Goal: Task Accomplishment & Management: Manage account settings

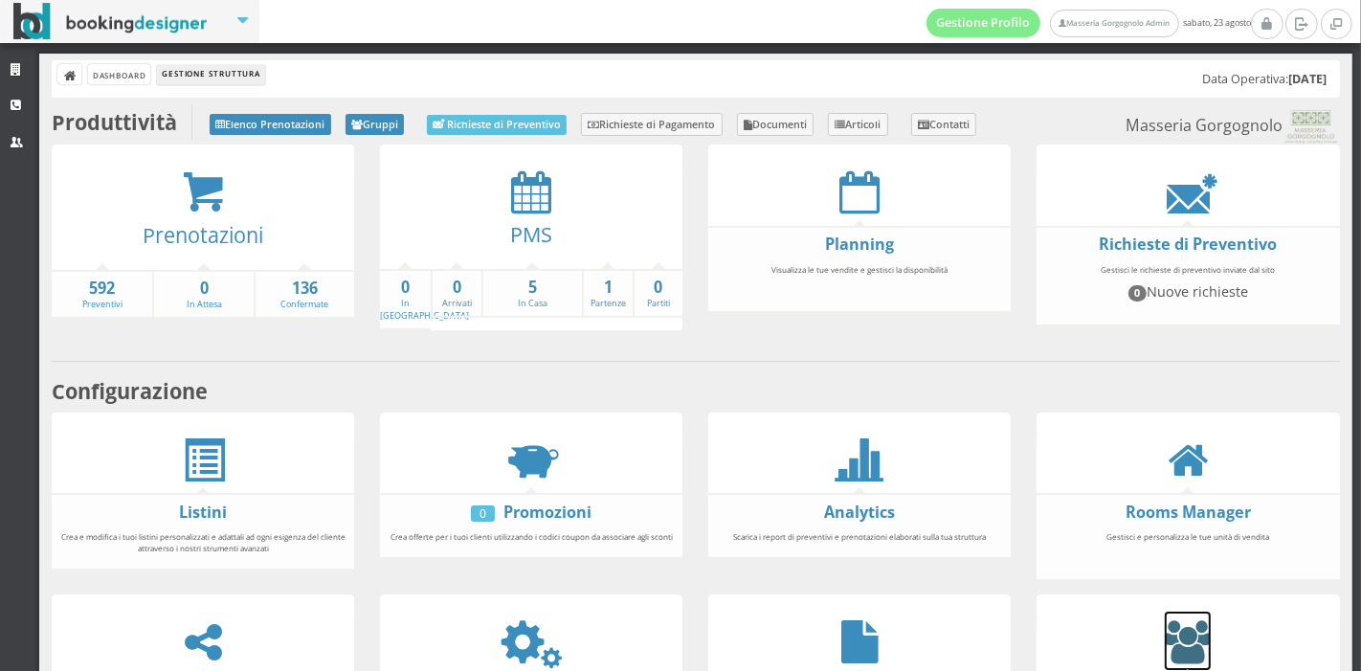
click at [1179, 634] on icon at bounding box center [1188, 641] width 46 height 43
click at [320, 296] on strong "136" at bounding box center [305, 289] width 99 height 22
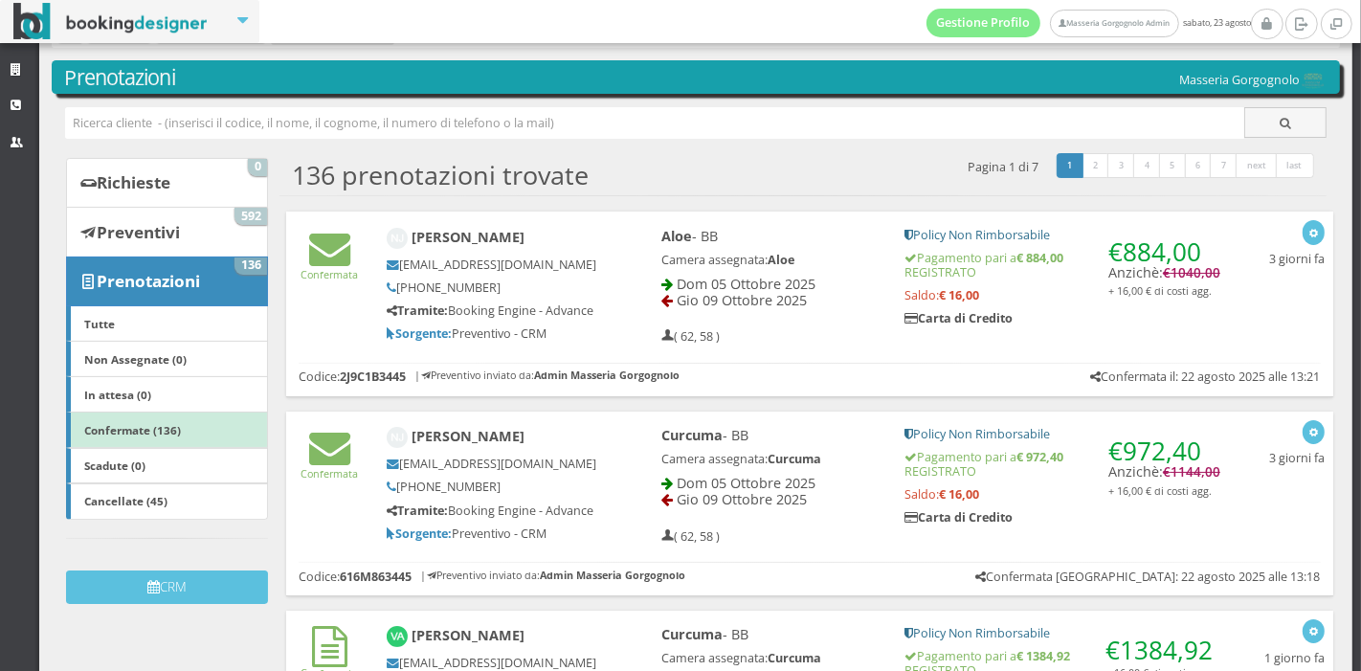
scroll to position [44, 0]
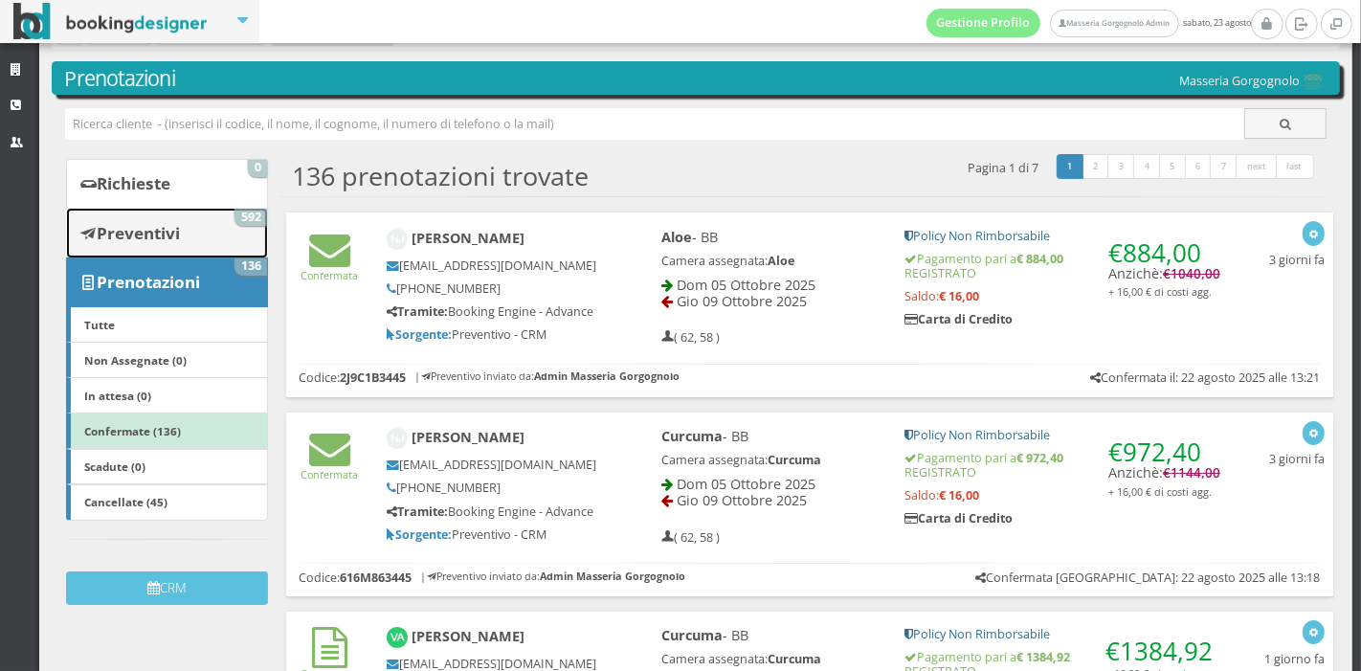
click at [211, 216] on link "Preventivi 592" at bounding box center [167, 233] width 202 height 50
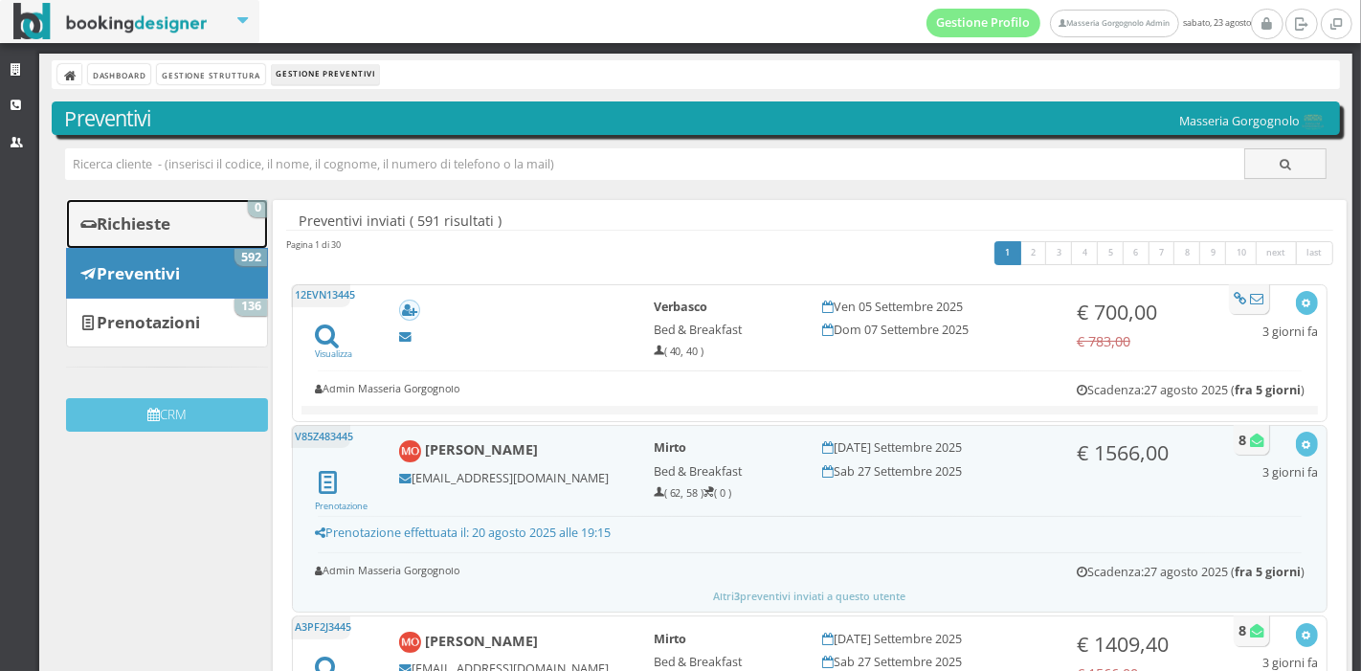
click at [201, 216] on link "Richieste 0" at bounding box center [167, 224] width 202 height 50
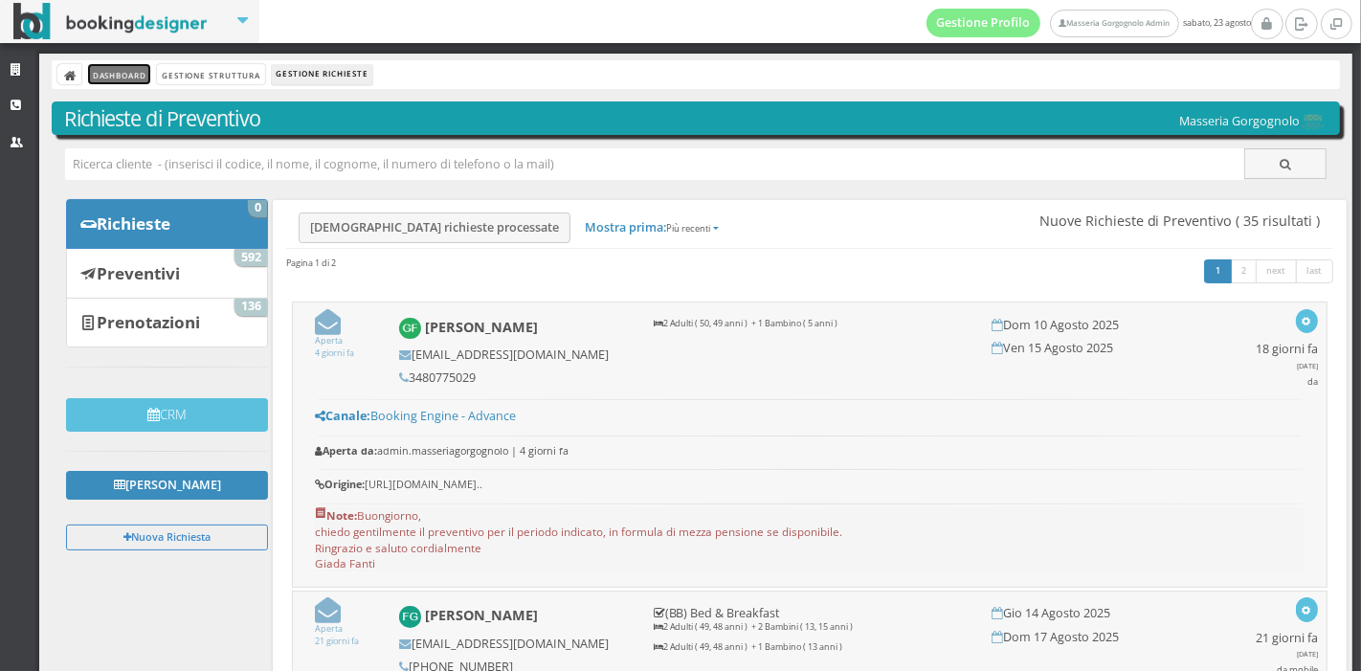
click at [124, 75] on link "Dashboard" at bounding box center [119, 74] width 62 height 20
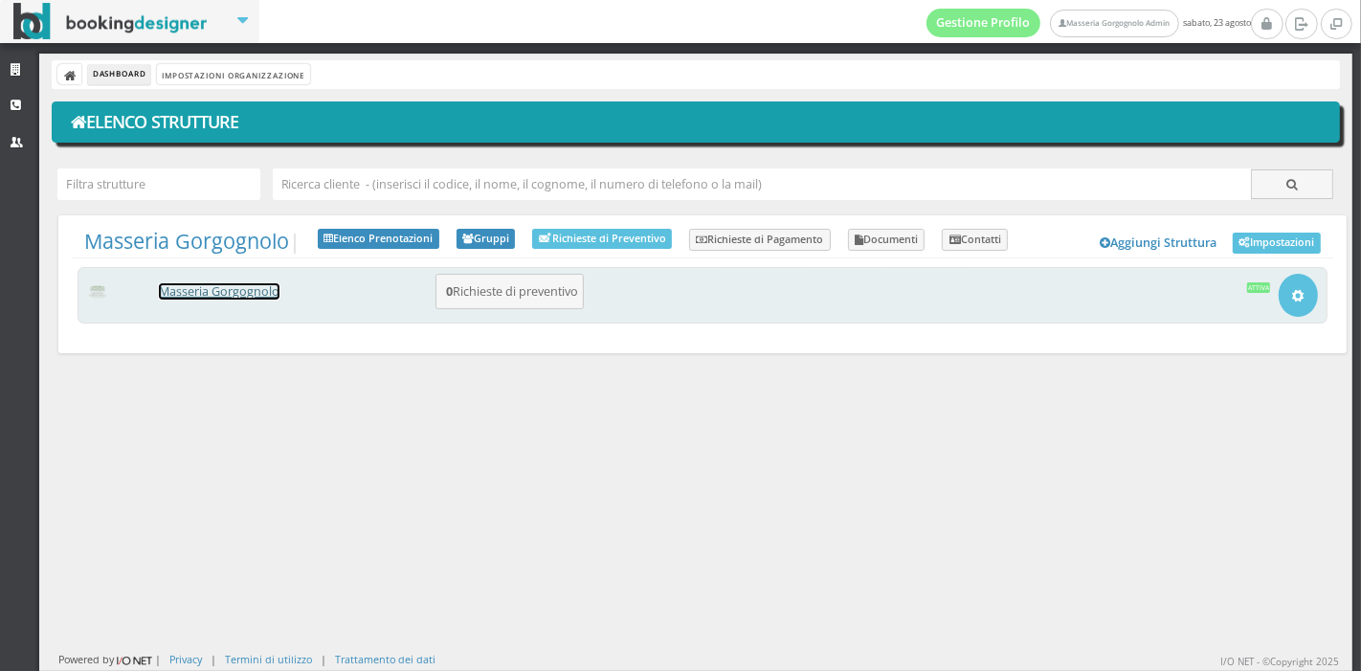
click at [251, 297] on link "Masseria Gorgognolo" at bounding box center [219, 291] width 121 height 16
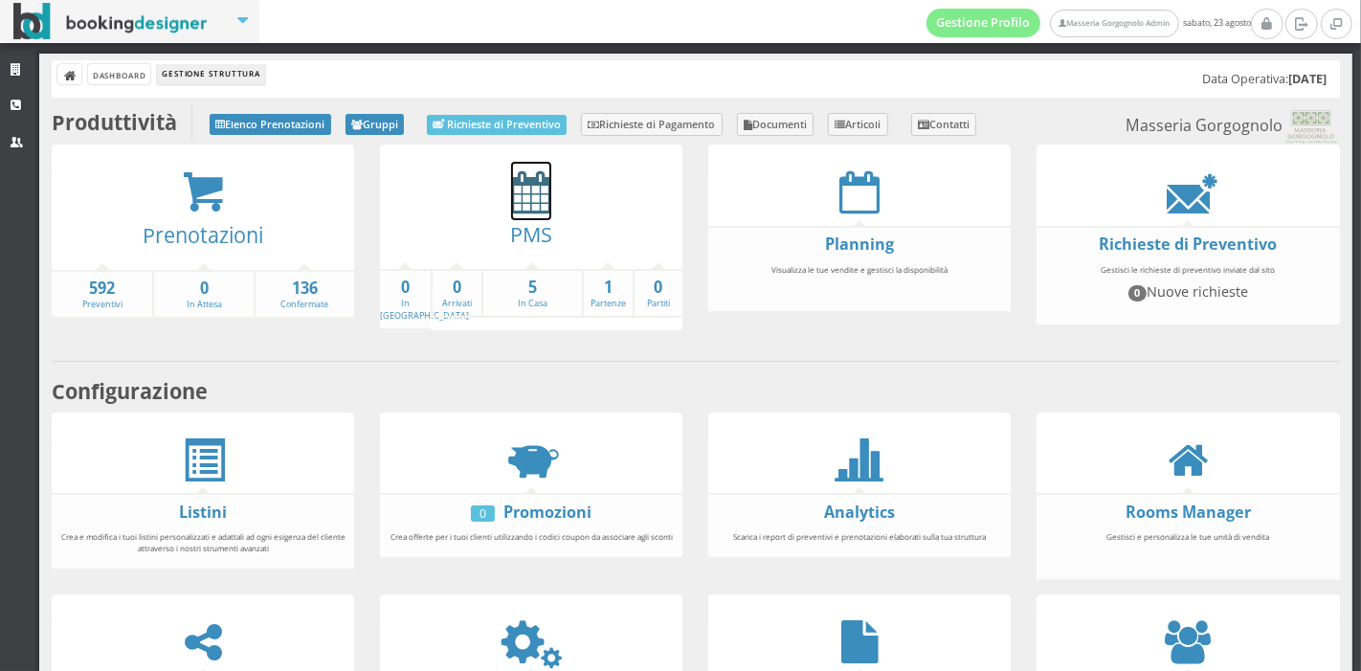
click at [525, 196] on icon at bounding box center [531, 191] width 40 height 43
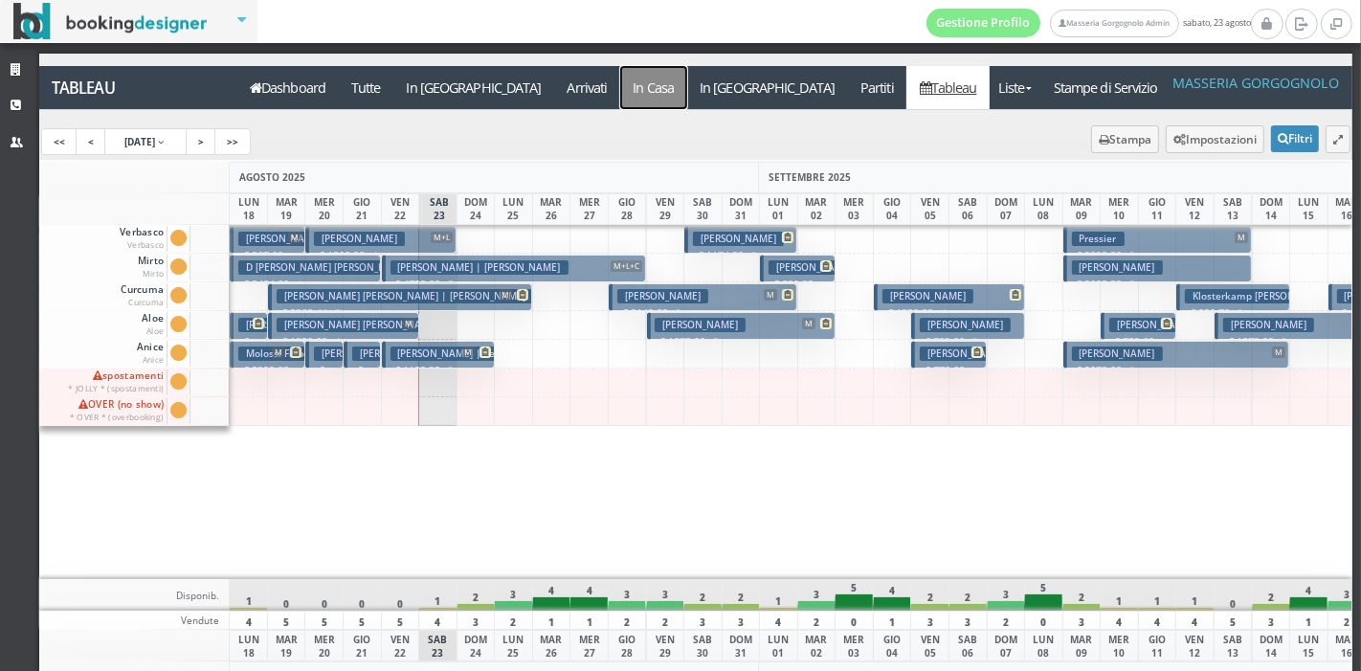
click at [620, 88] on a=pms-instay-reservations"] "In Casa" at bounding box center [653, 87] width 67 height 43
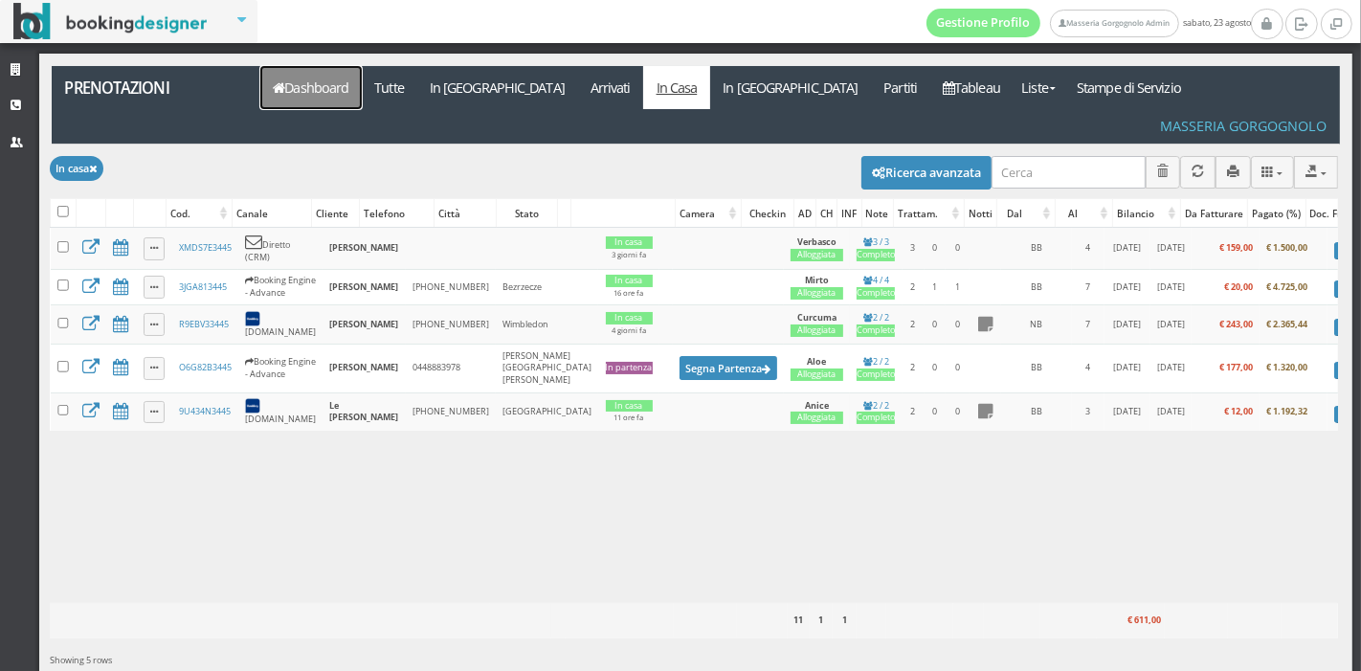
click at [349, 86] on link "Dashboard" at bounding box center [310, 87] width 101 height 43
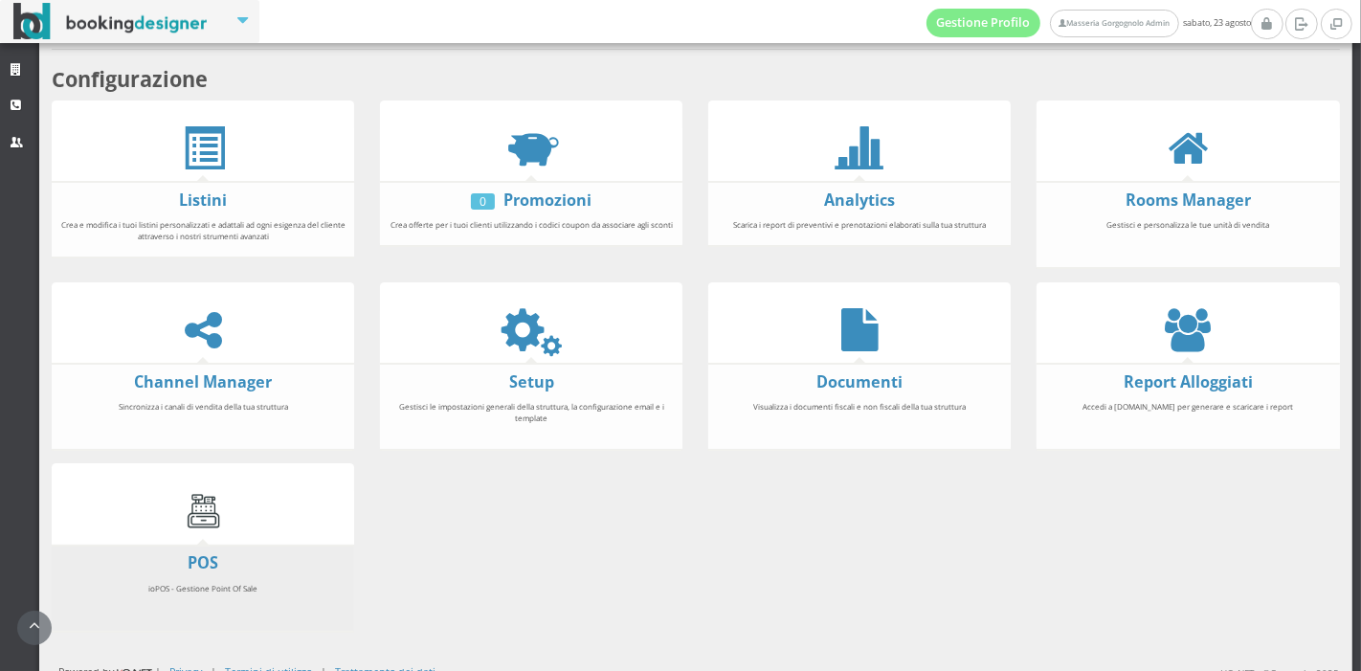
scroll to position [355, 0]
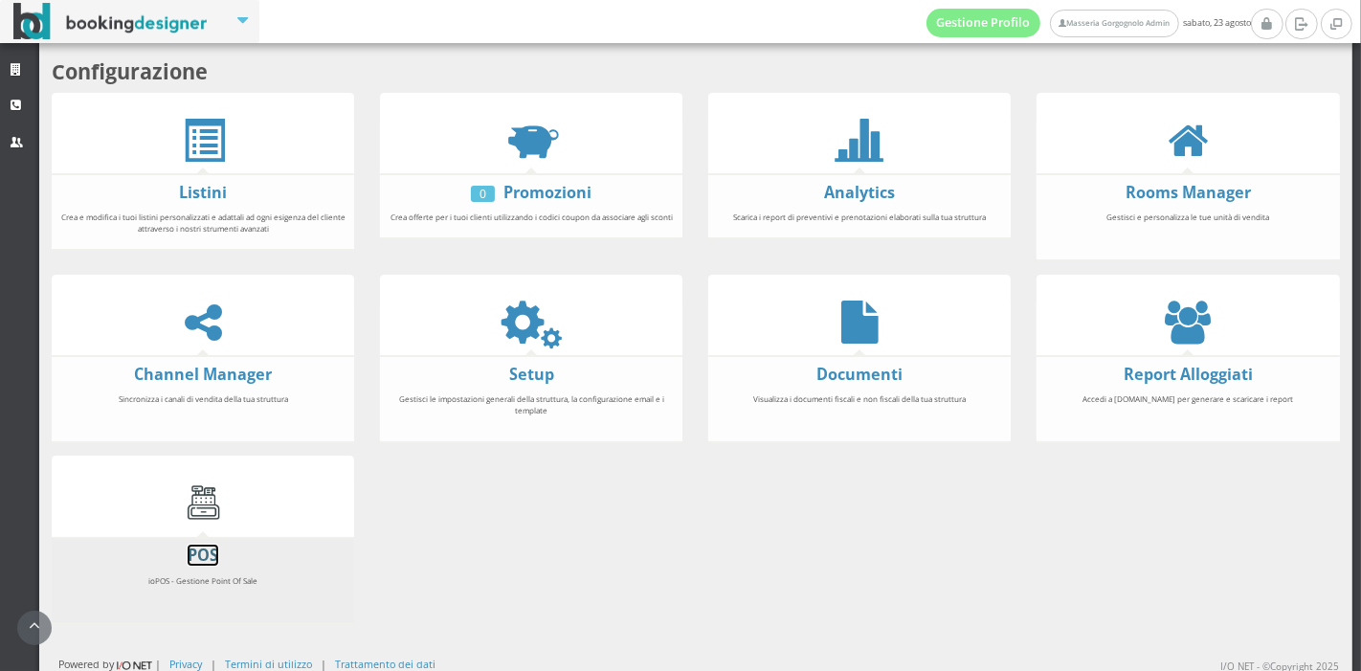
click at [200, 553] on link "POS" at bounding box center [203, 555] width 31 height 21
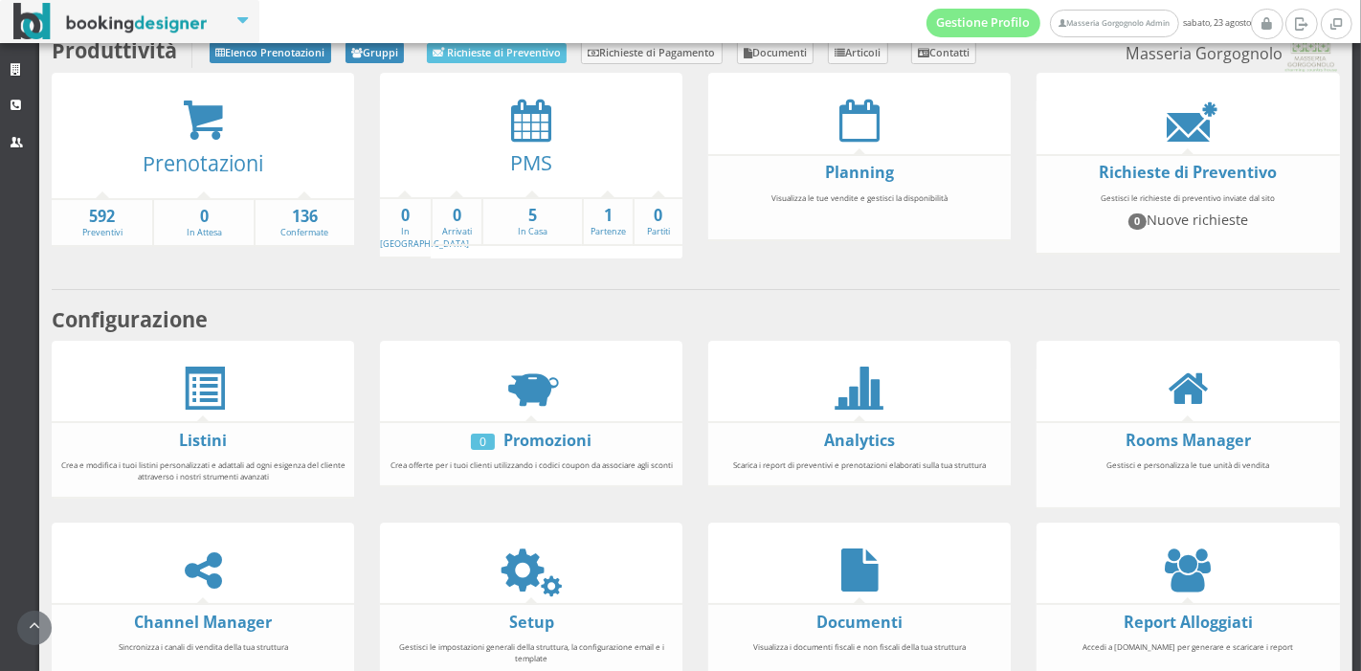
scroll to position [57, 0]
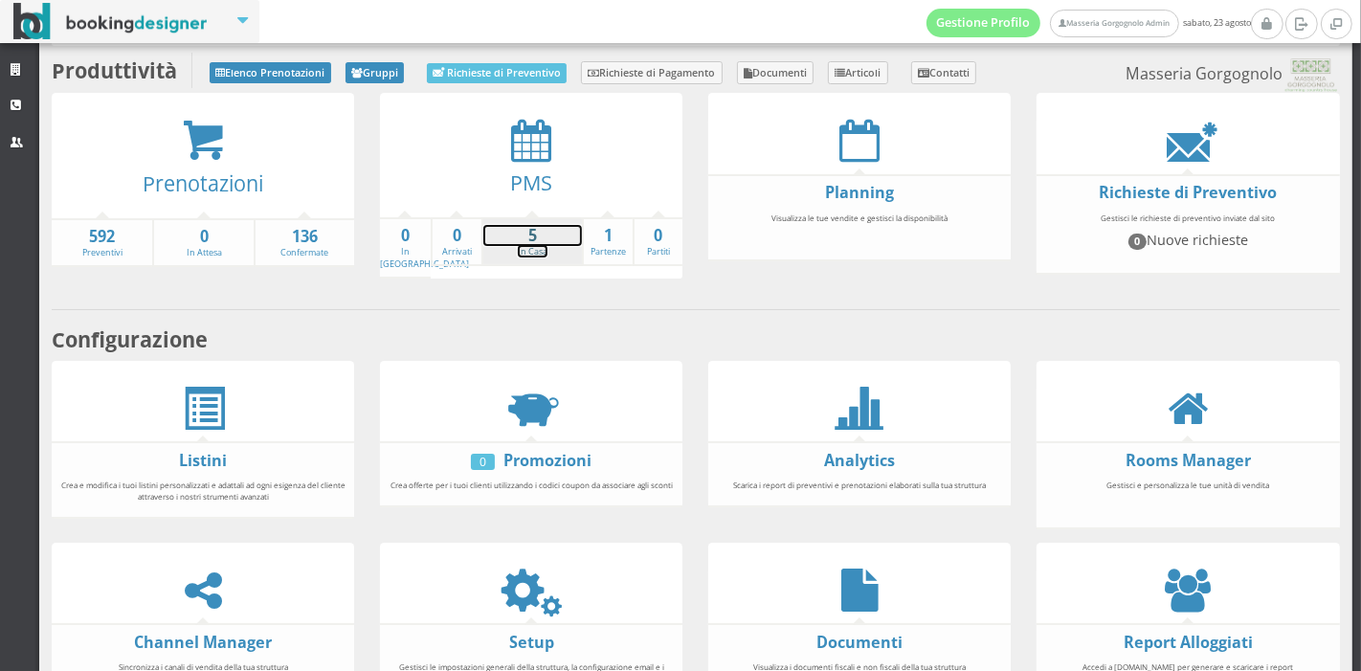
click at [497, 241] on strong "5" at bounding box center [532, 236] width 99 height 22
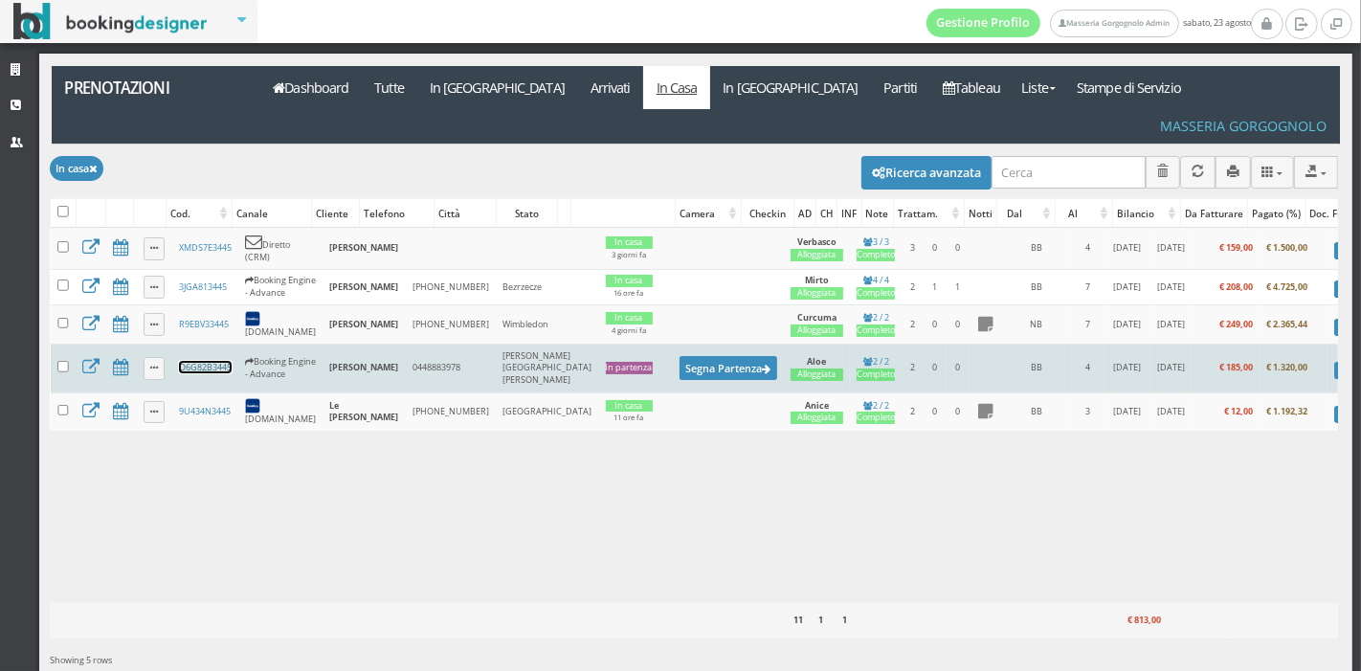
click at [185, 361] on link "O6G82B3445" at bounding box center [205, 367] width 53 height 12
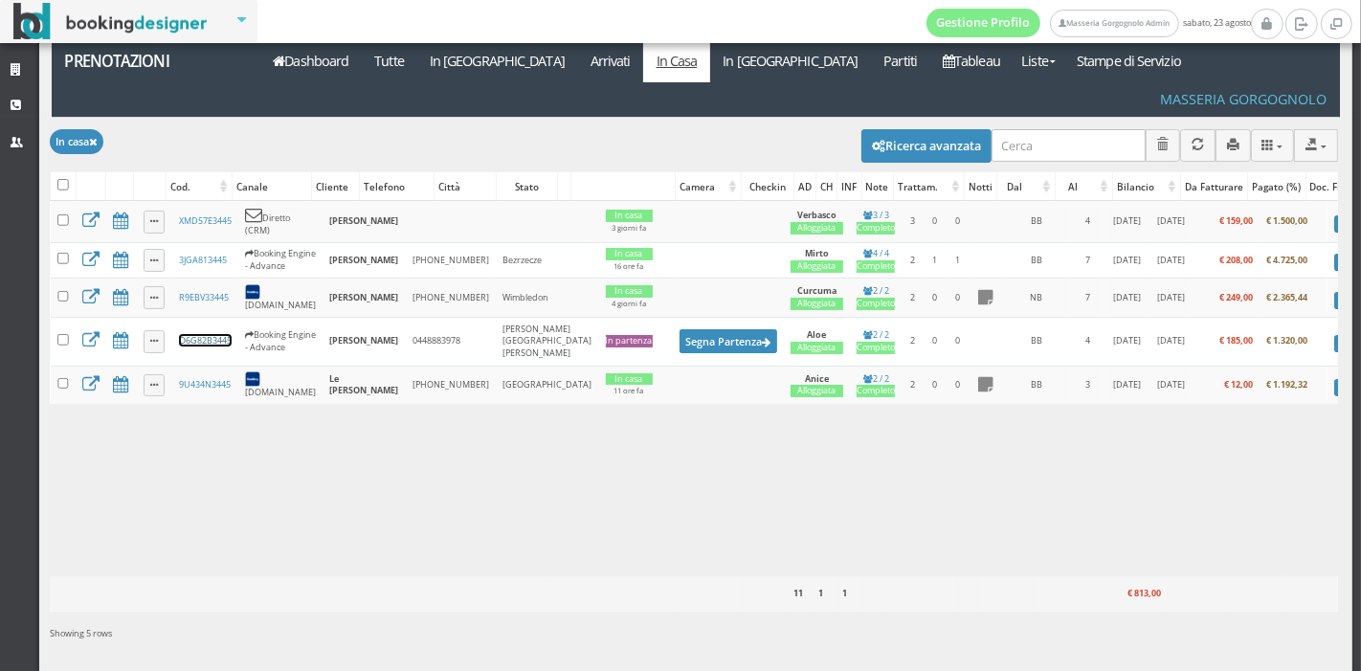
scroll to position [31, 0]
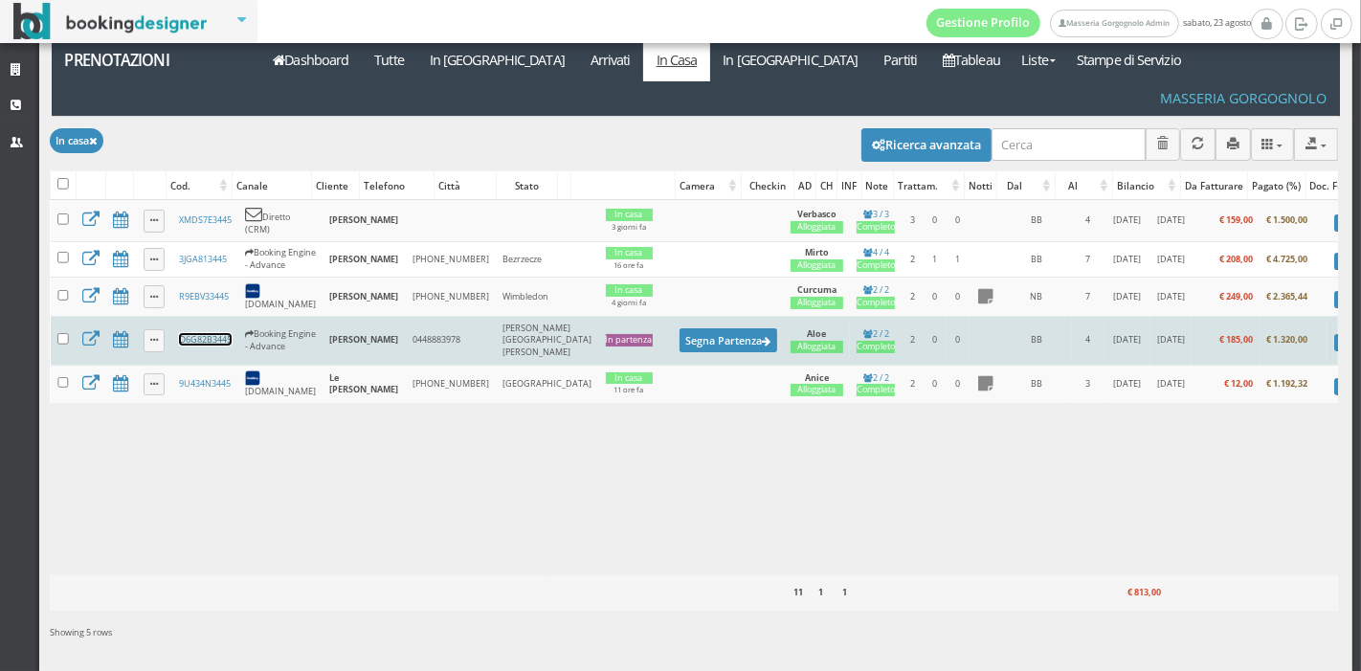
click at [210, 333] on link "O6G82B3445" at bounding box center [205, 339] width 53 height 12
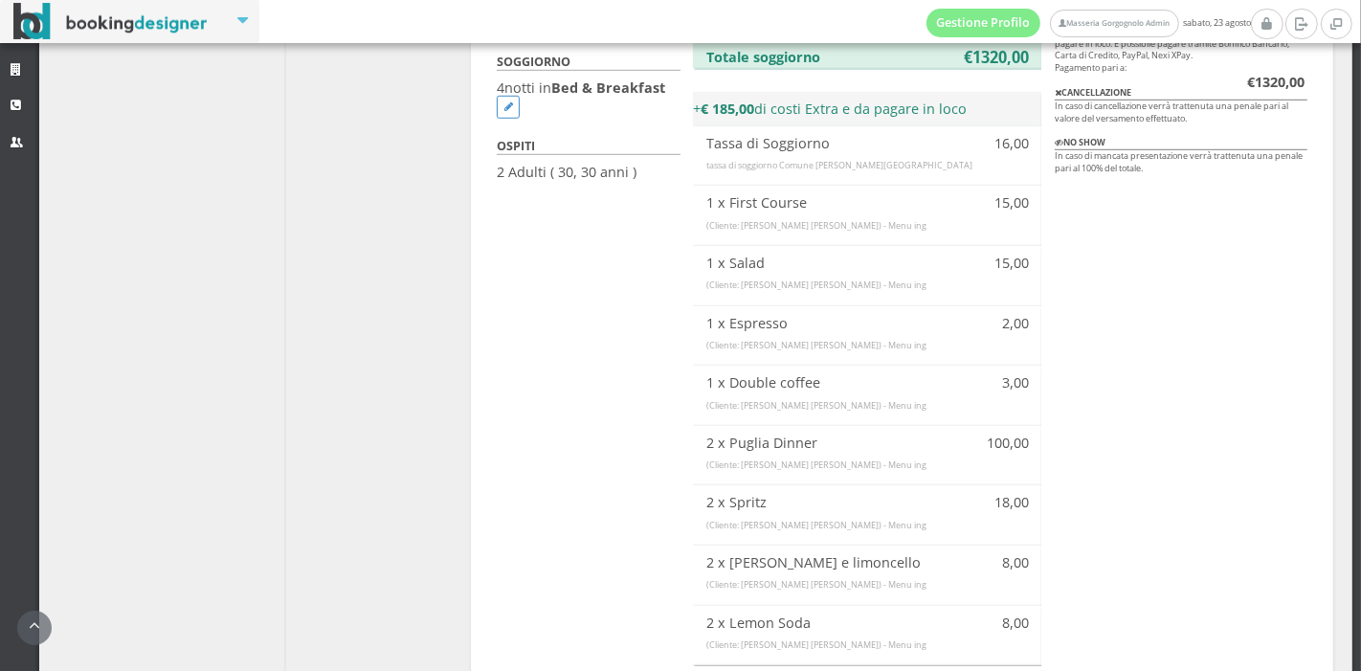
scroll to position [1259, 0]
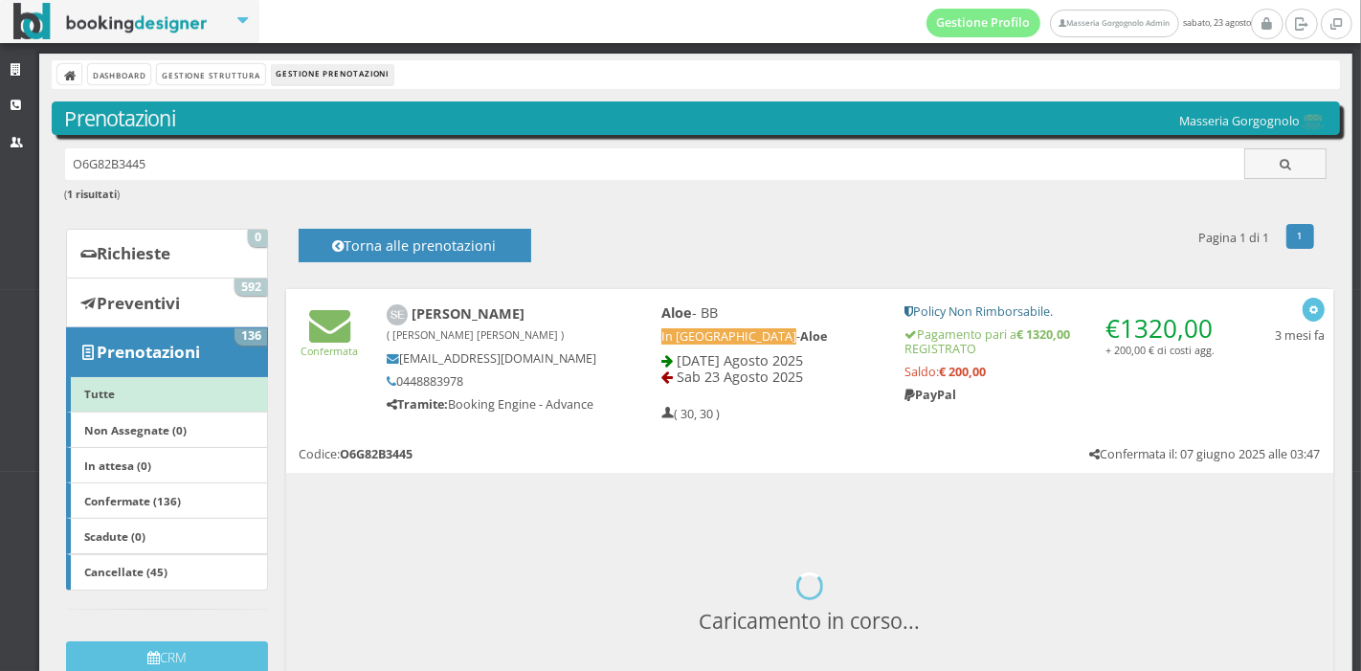
click at [318, 262] on div "1 prenotazione trovata 1 Pagina 1 di 1 Torna alle prenotazioni" at bounding box center [803, 245] width 1047 height 46
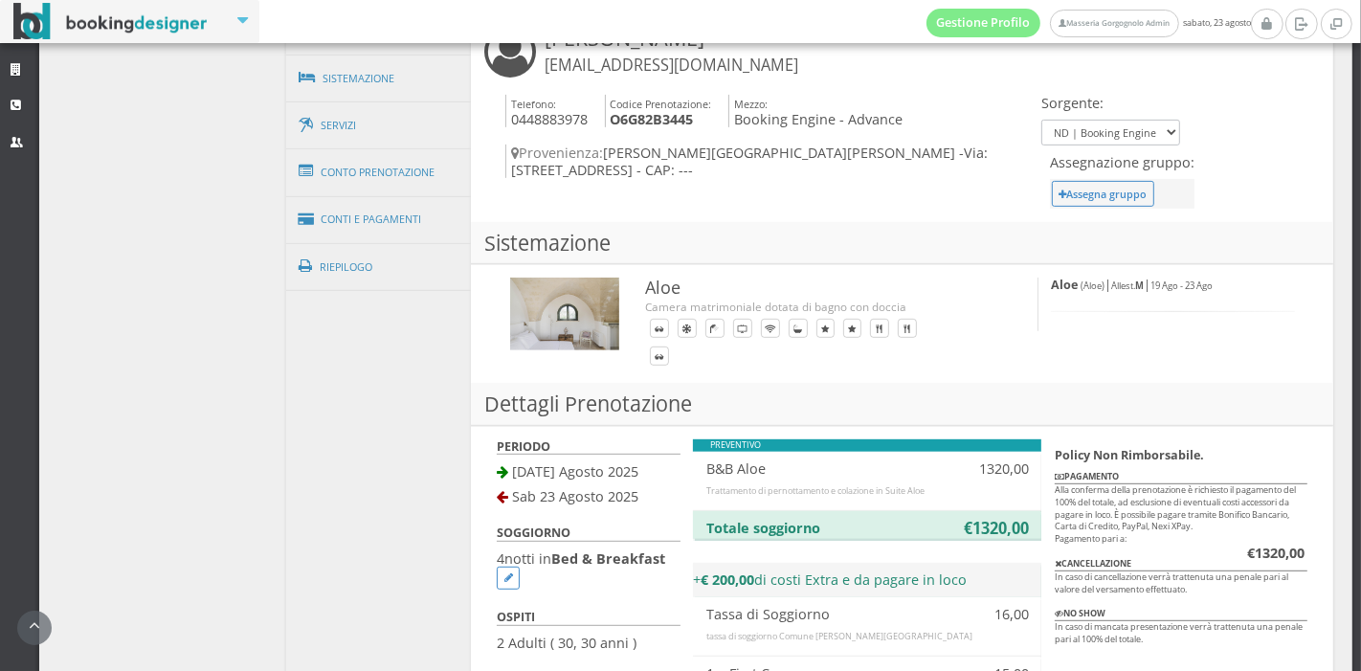
scroll to position [823, 0]
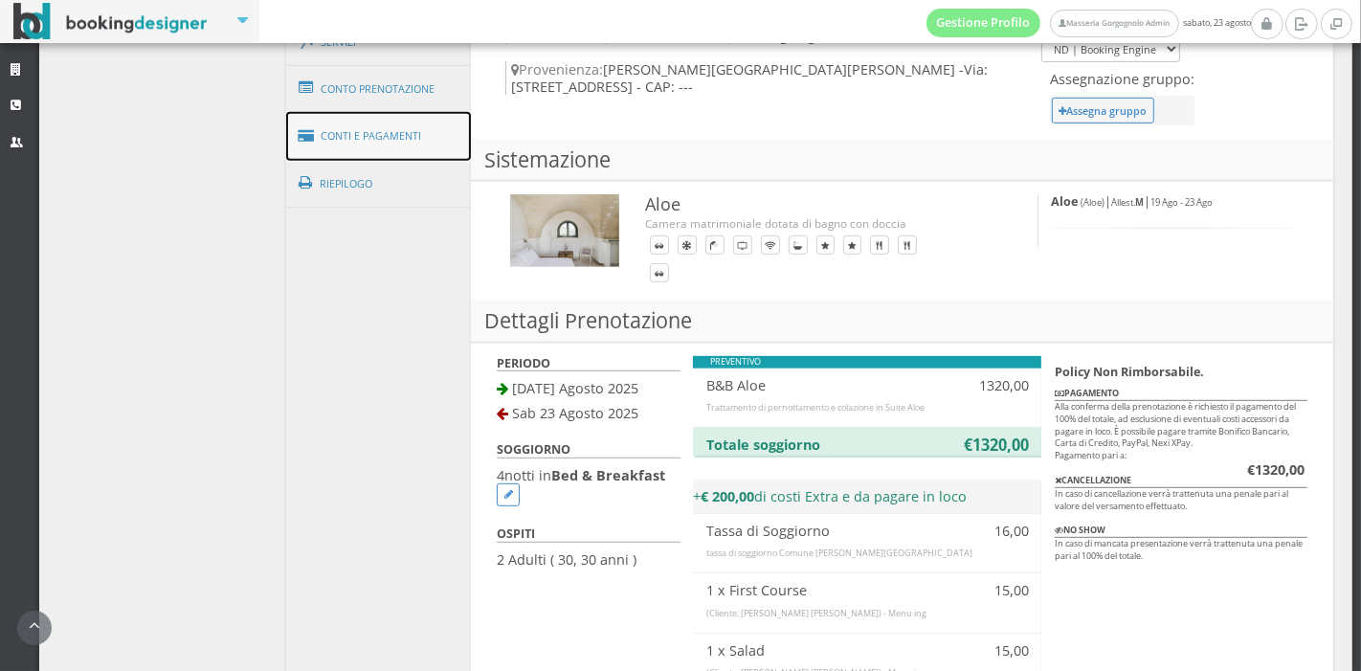
click at [401, 124] on link "Conti e Pagamenti" at bounding box center [379, 136] width 186 height 49
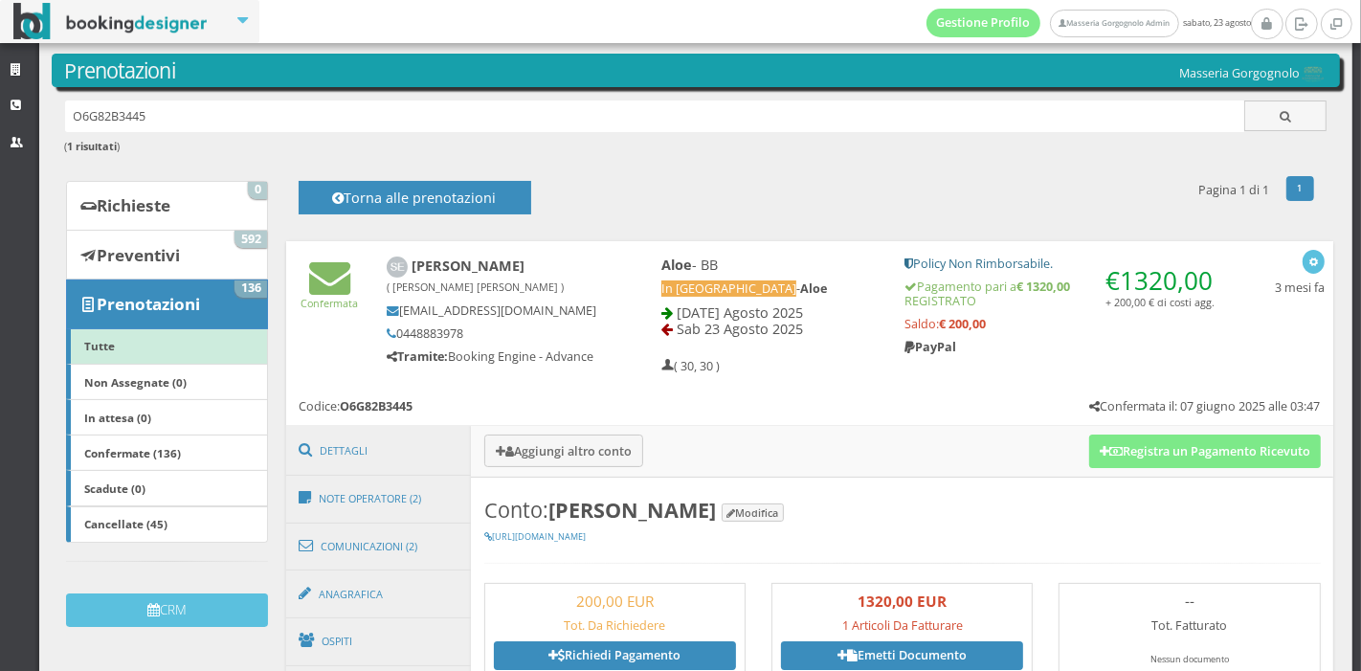
scroll to position [0, 0]
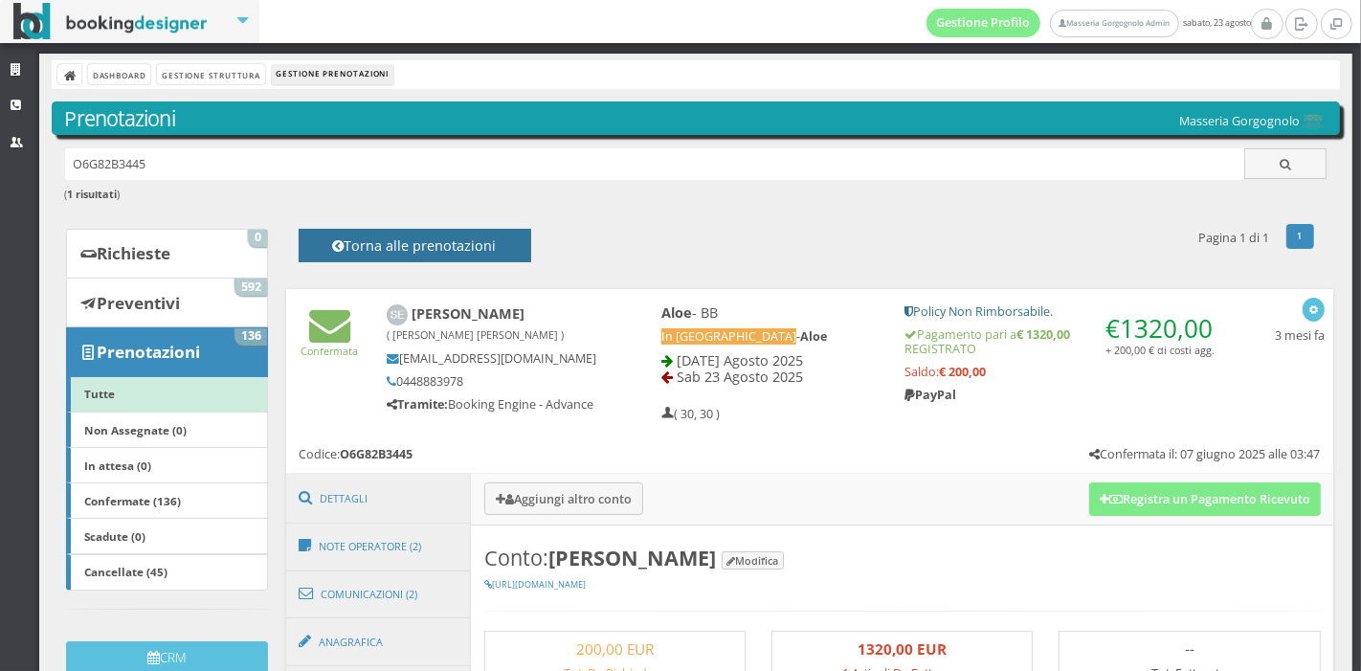
click at [483, 245] on h4 "Torna alle prenotazioni" at bounding box center [415, 252] width 190 height 30
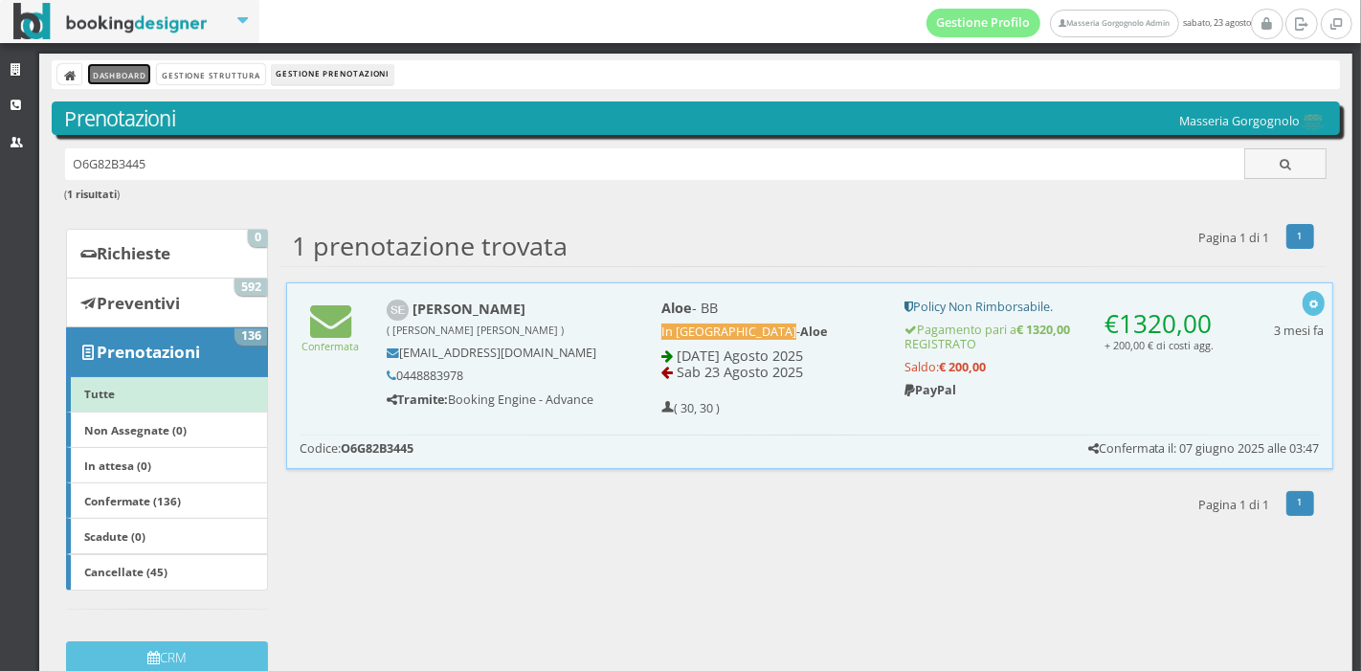
click at [139, 72] on link "Dashboard" at bounding box center [119, 74] width 62 height 20
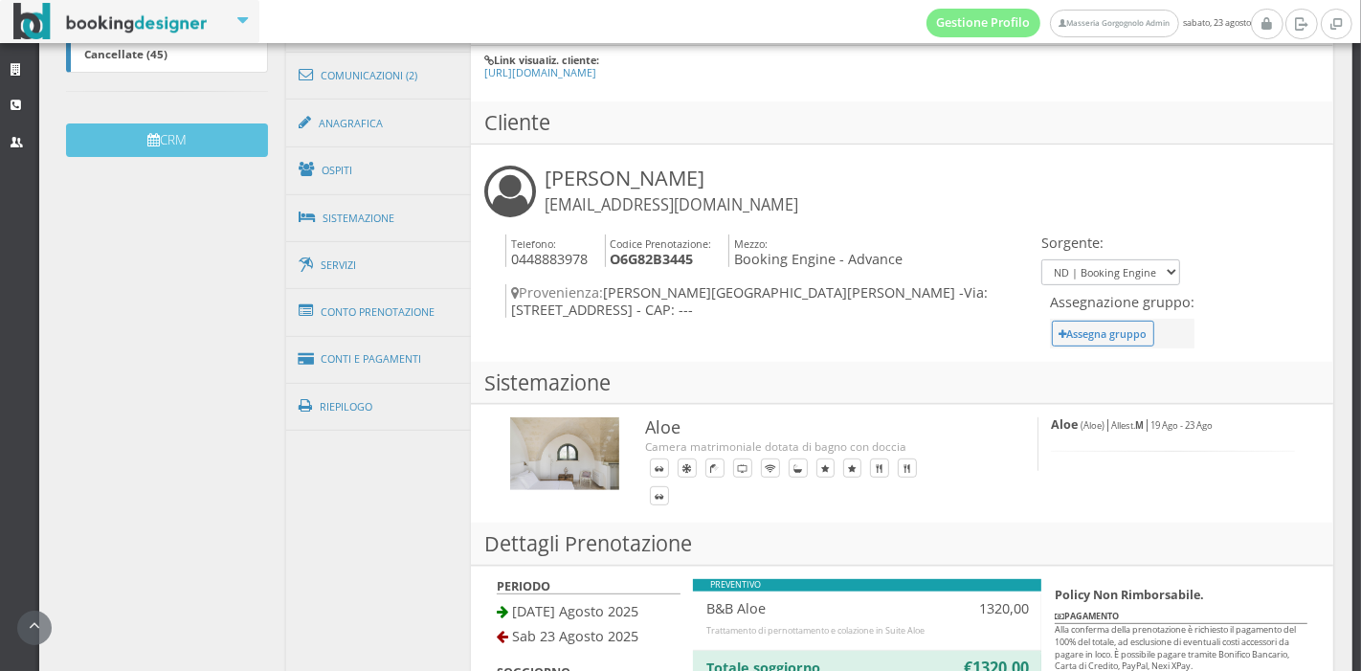
scroll to position [576, 0]
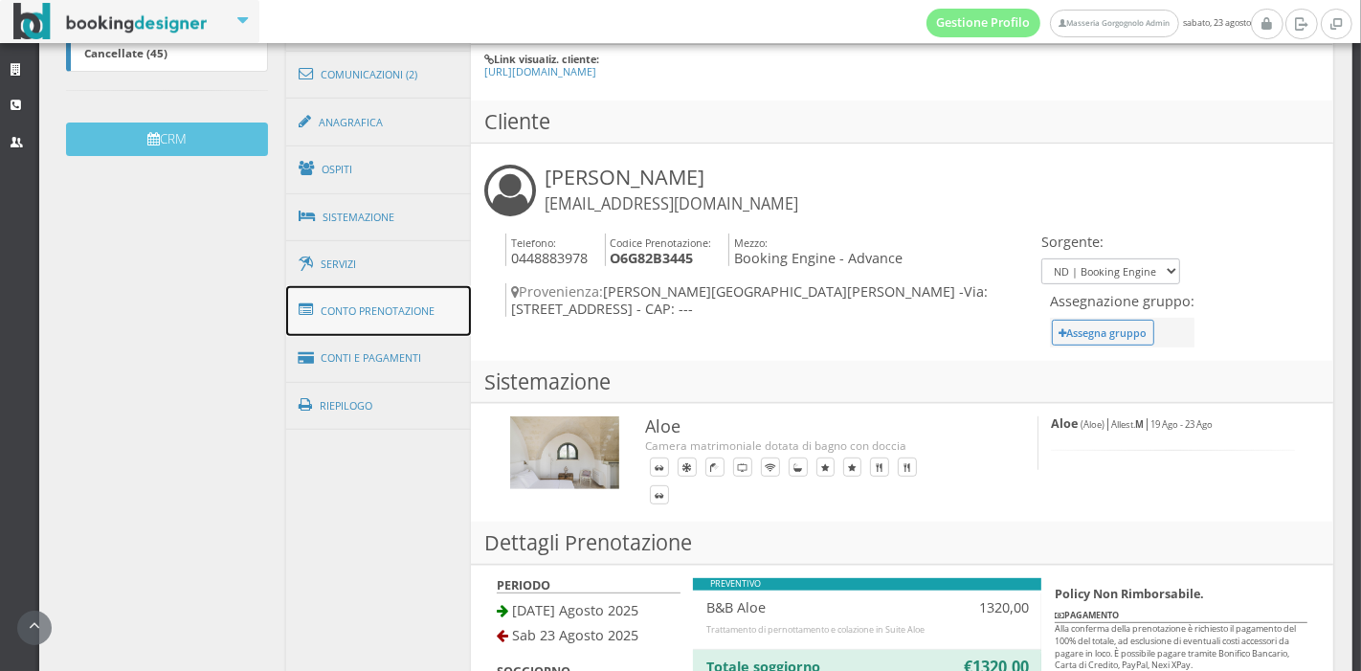
click at [451, 291] on link "Conto Prenotazione" at bounding box center [379, 311] width 186 height 50
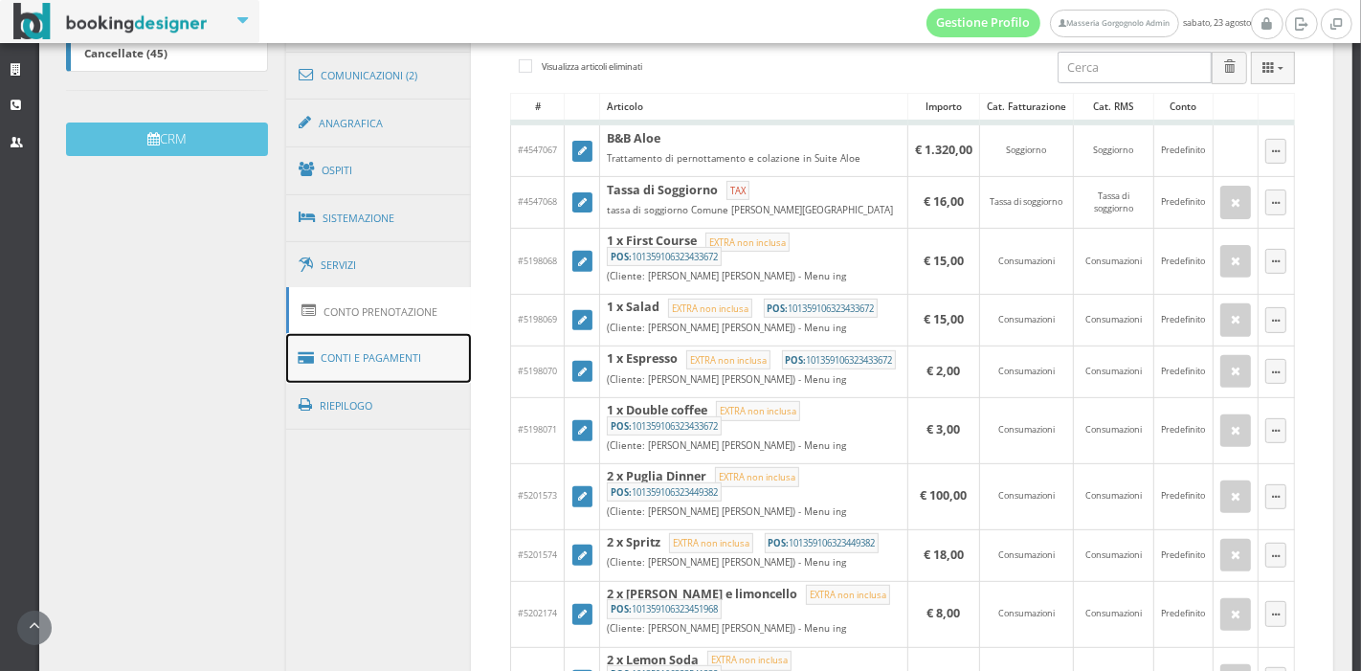
click at [420, 346] on link "Conti e Pagamenti" at bounding box center [379, 358] width 186 height 49
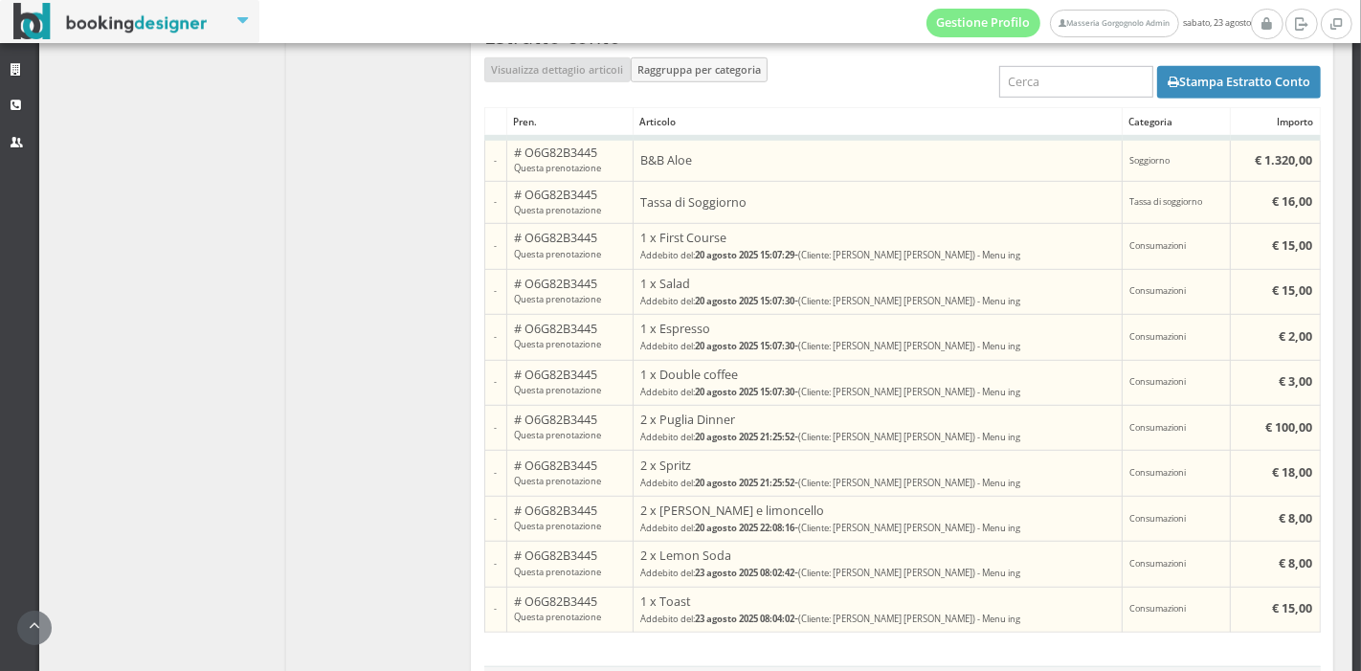
scroll to position [1122, 0]
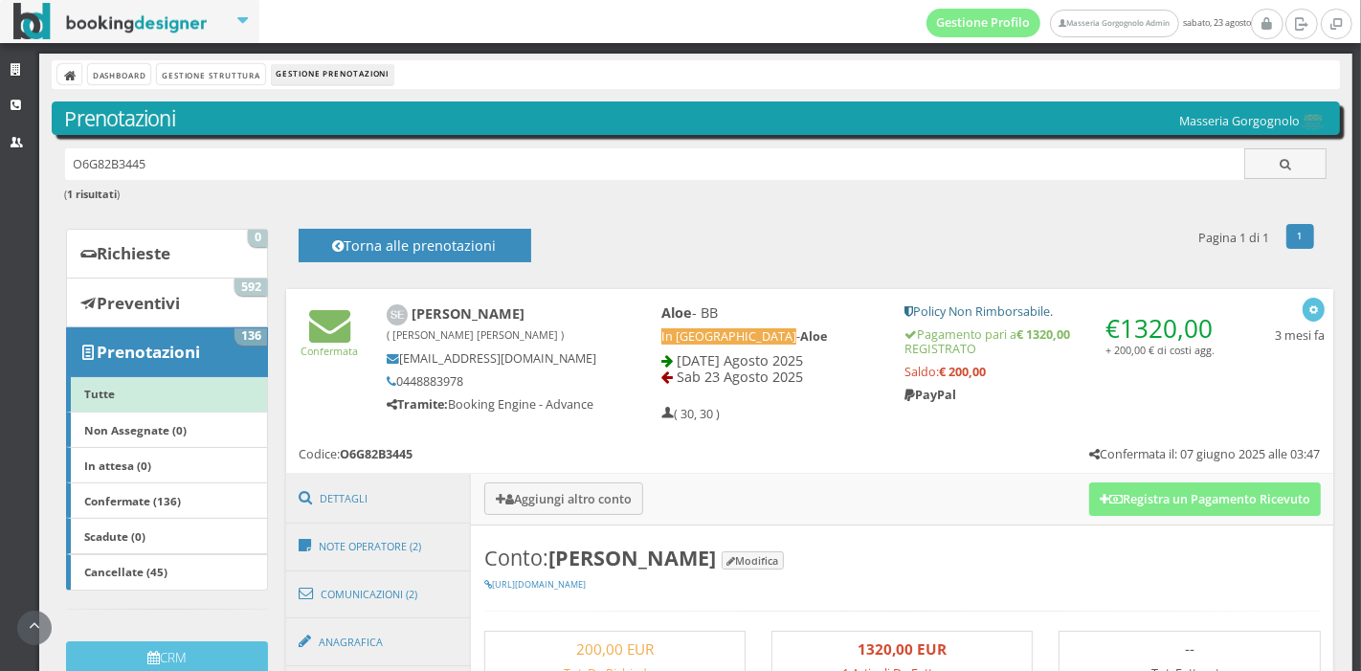
scroll to position [1122, 0]
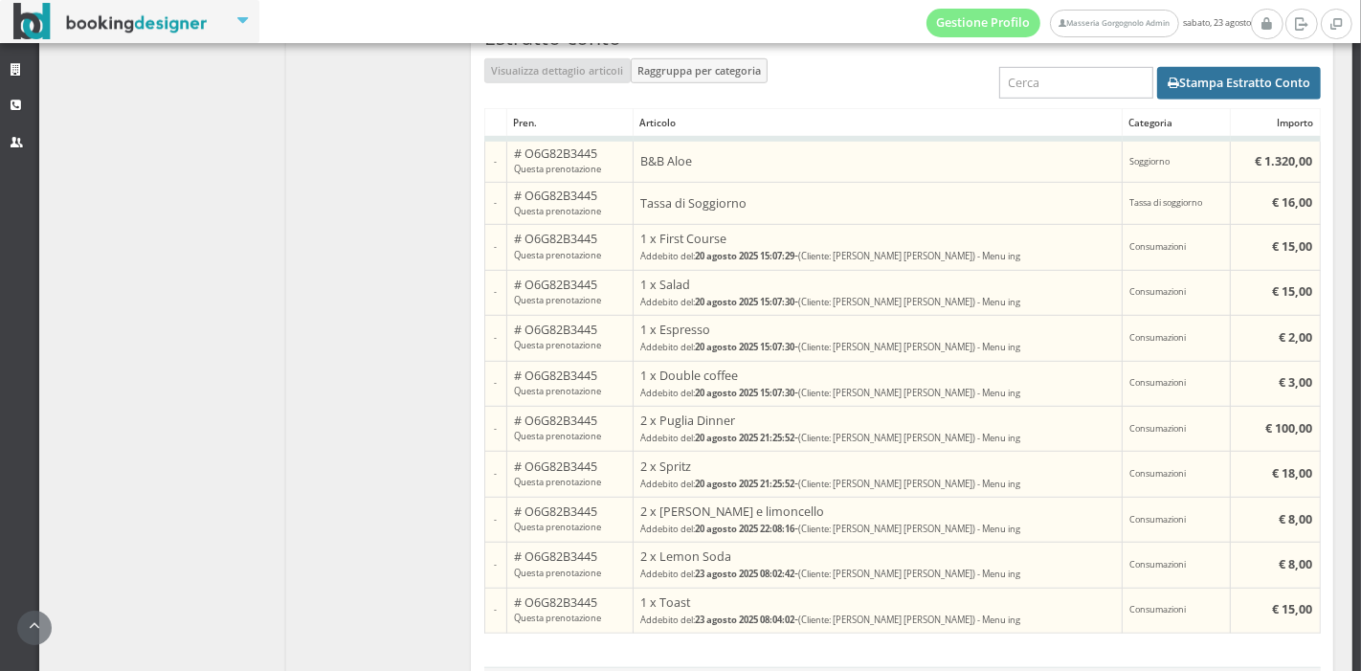
click at [1201, 100] on button "Stampa Estratto Conto" at bounding box center [1239, 83] width 164 height 33
click at [1213, 94] on button "Stampa Estratto Conto" at bounding box center [1239, 83] width 164 height 33
click at [1177, 99] on button "Stampa Estratto Conto" at bounding box center [1239, 83] width 164 height 33
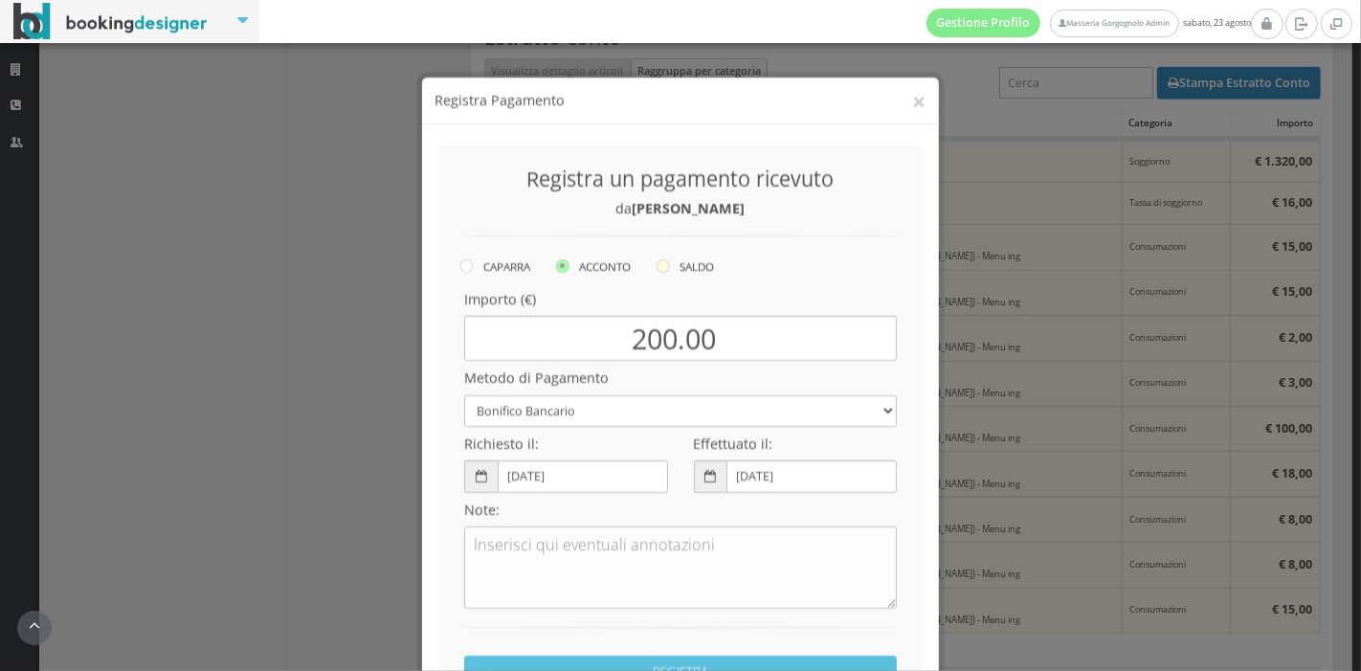
click at [659, 251] on icon at bounding box center [663, 248] width 13 height 13
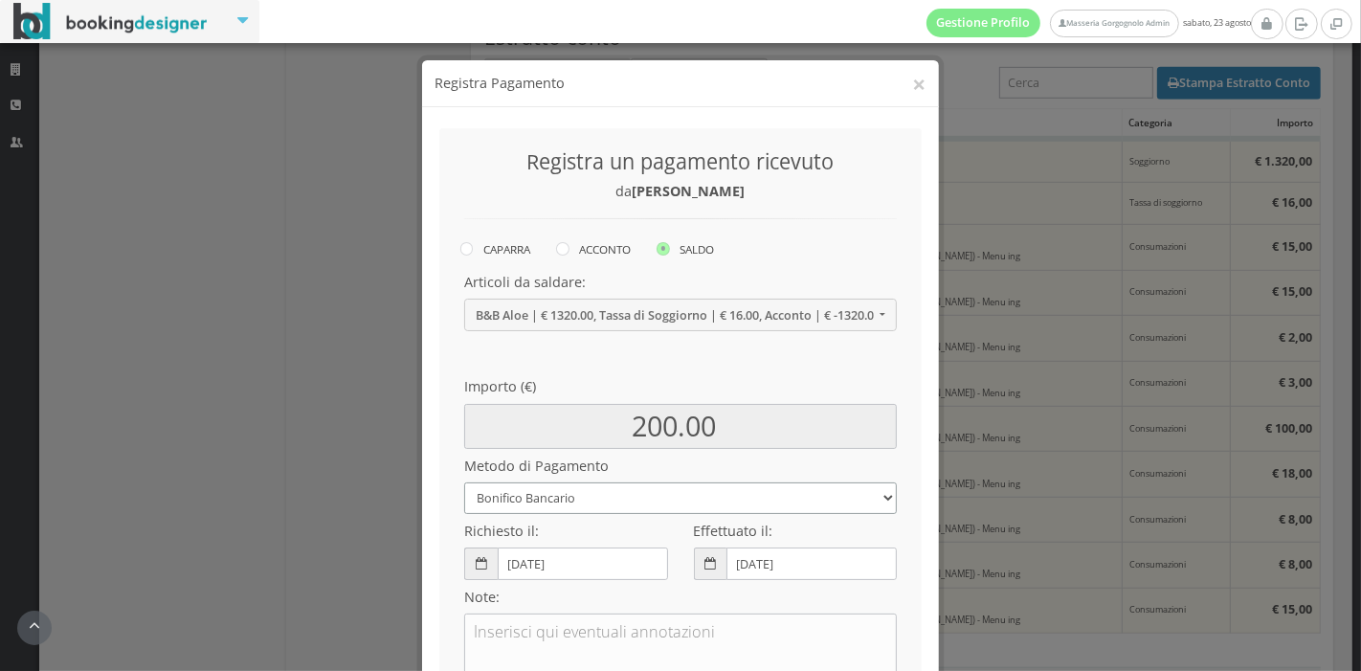
click at [630, 482] on select "Bonifico Bancario Carta di Credito Pay By Link Contanti Assegno Bancario Assegn…" at bounding box center [680, 498] width 433 height 32
click at [464, 482] on select "Bonifico Bancario Carta di Credito Pay By Link Contanti Assegno Bancario Assegn…" at bounding box center [680, 498] width 433 height 32
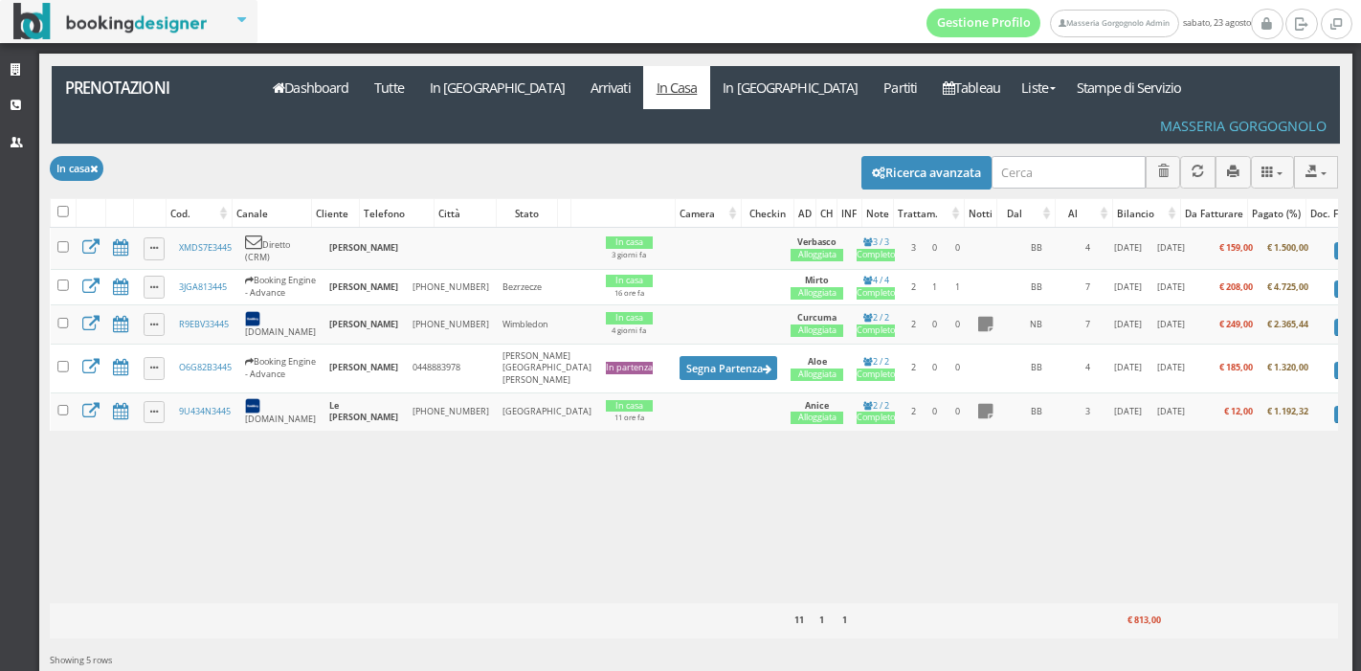
click at [680, 356] on button "Segna Partenza" at bounding box center [729, 368] width 98 height 24
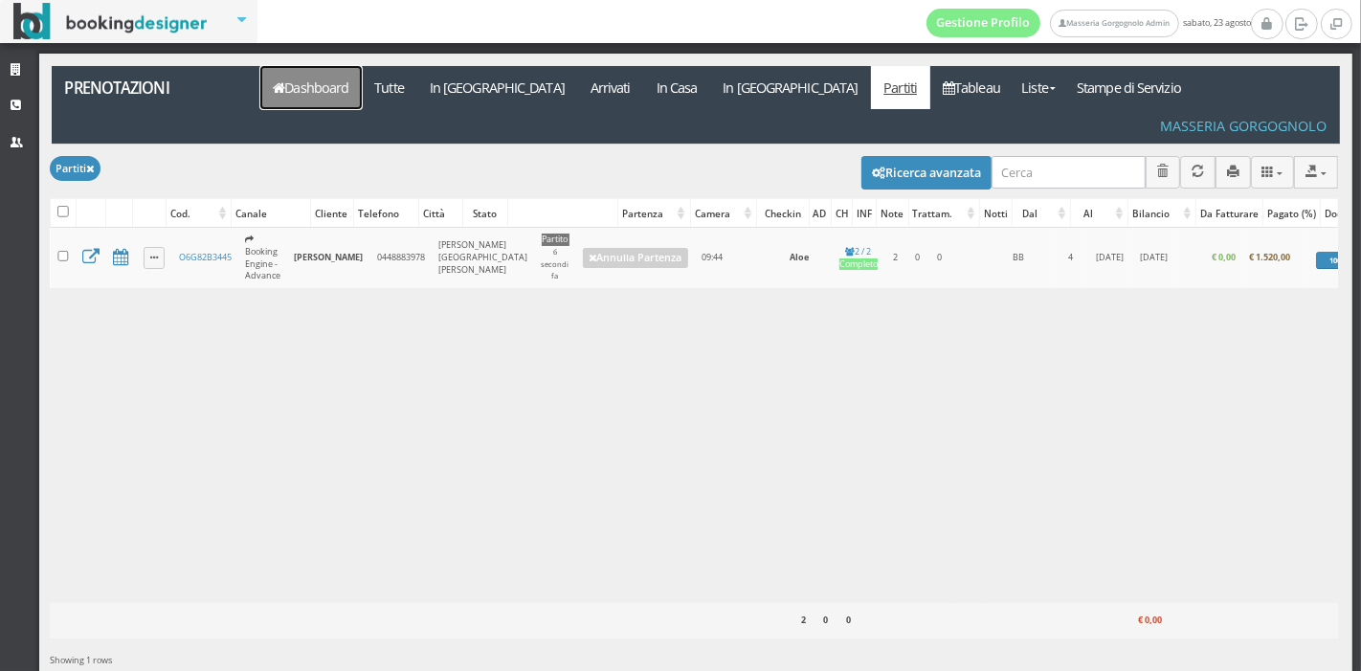
click at [323, 86] on link "Dashboard" at bounding box center [310, 87] width 101 height 43
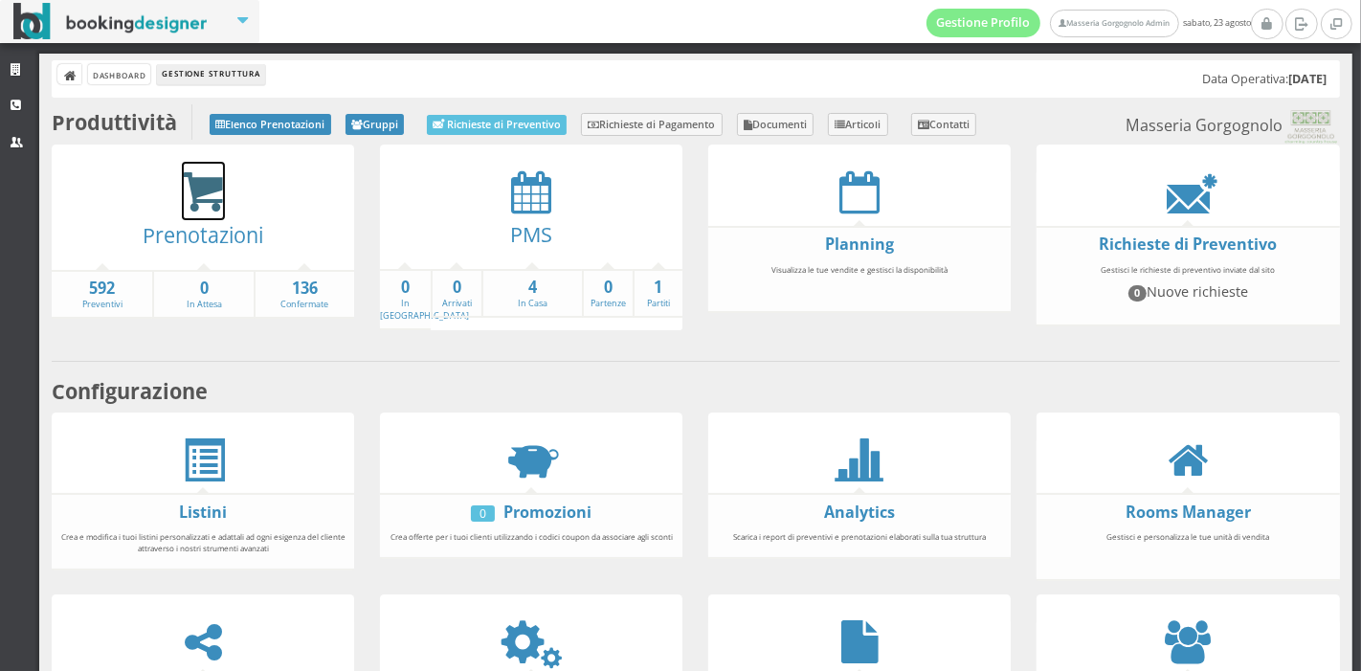
click at [217, 189] on icon at bounding box center [203, 192] width 43 height 44
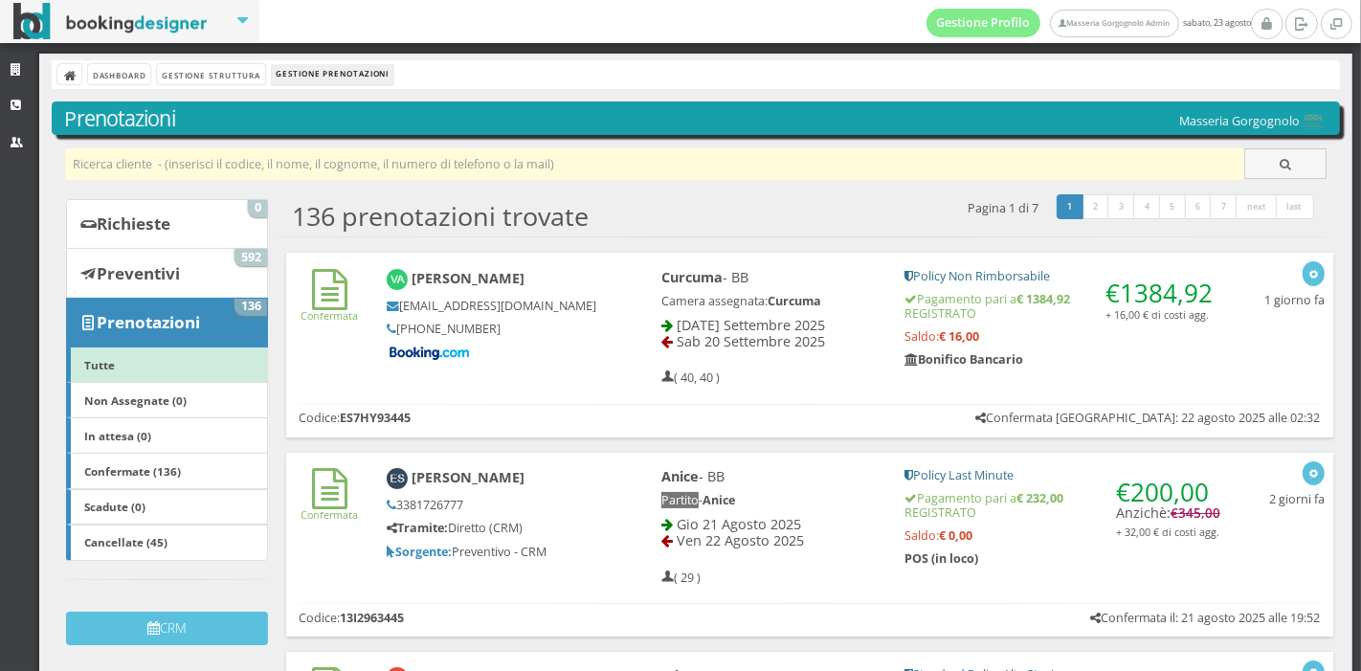
click at [339, 171] on input "text" at bounding box center [655, 164] width 1180 height 32
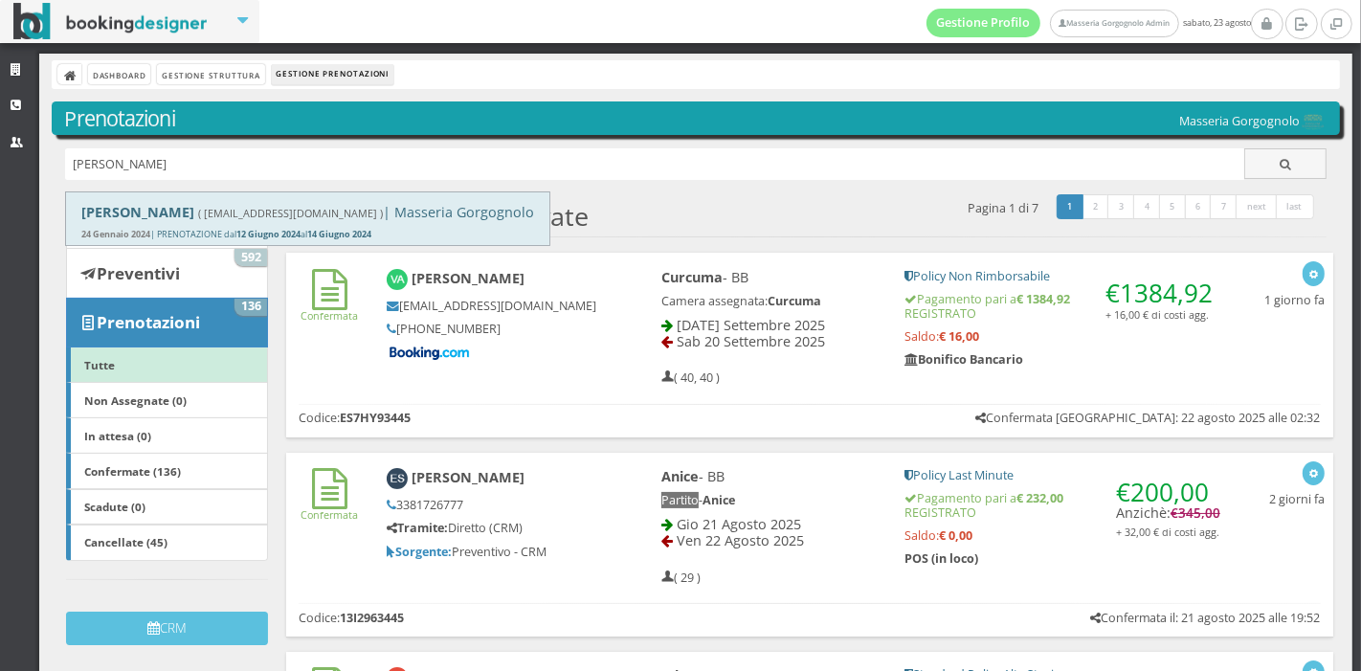
type input "emily"
click at [123, 209] on b "[PERSON_NAME]" at bounding box center [137, 212] width 113 height 18
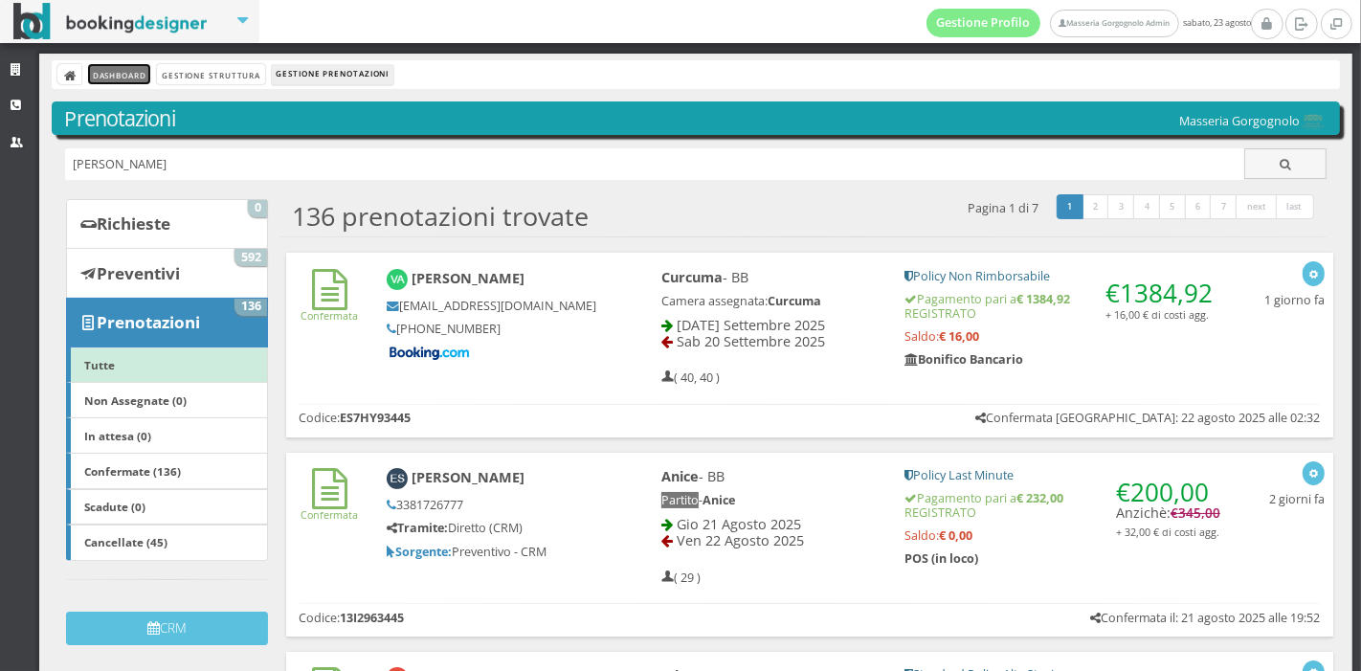
click at [123, 76] on link "Dashboard" at bounding box center [119, 74] width 62 height 20
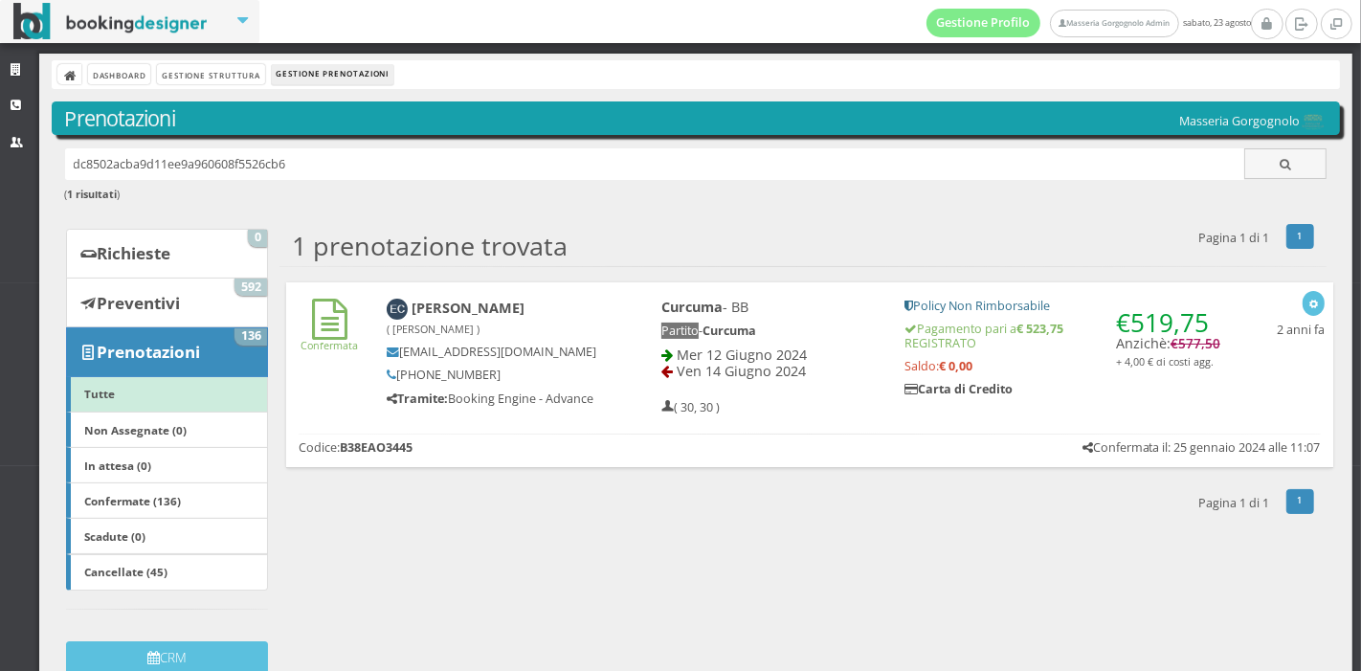
scroll to position [27, 0]
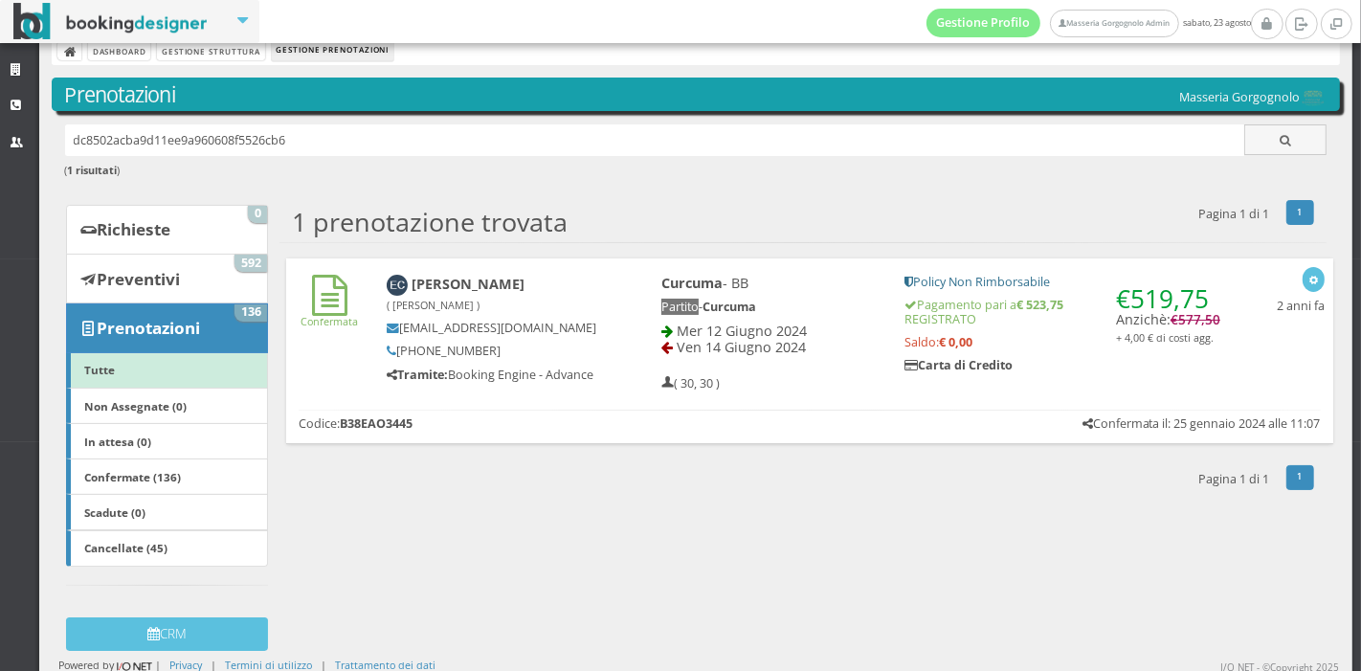
click at [548, 394] on div "Confermata [PERSON_NAME] ( [PERSON_NAME] ) [EMAIL_ADDRESS][DOMAIN_NAME] [PHONE_…" at bounding box center [809, 328] width 1047 height 141
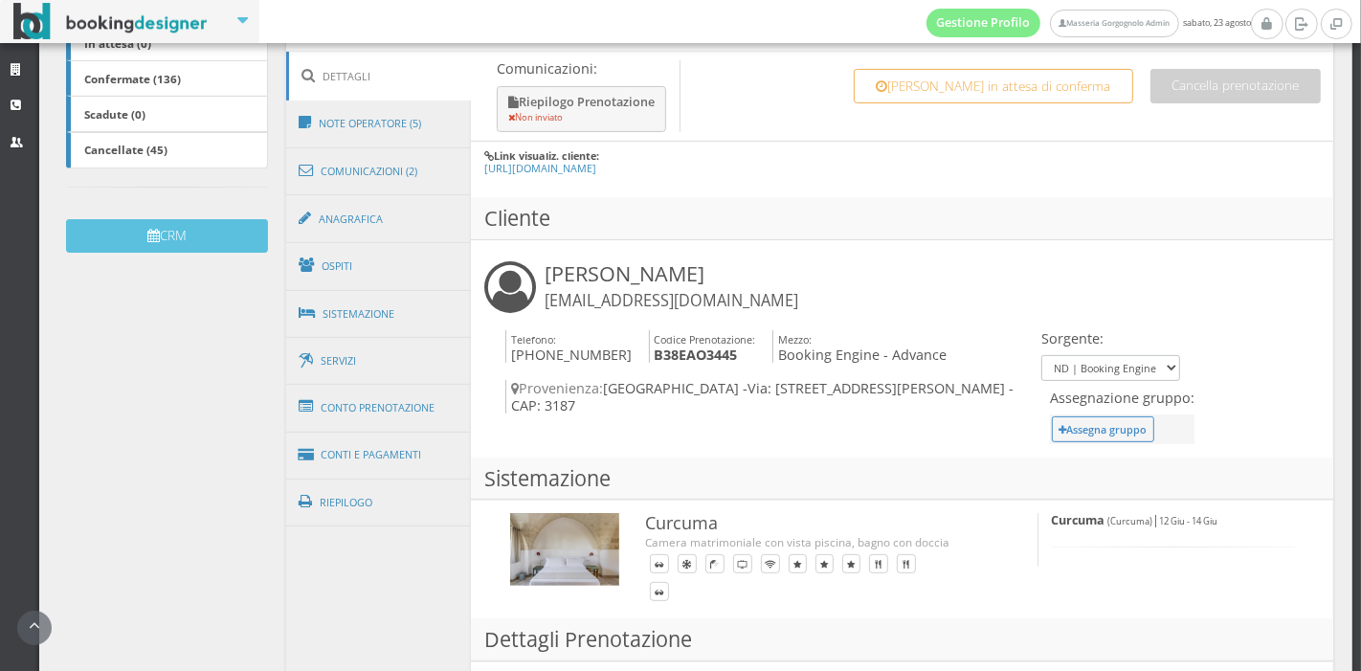
scroll to position [476, 0]
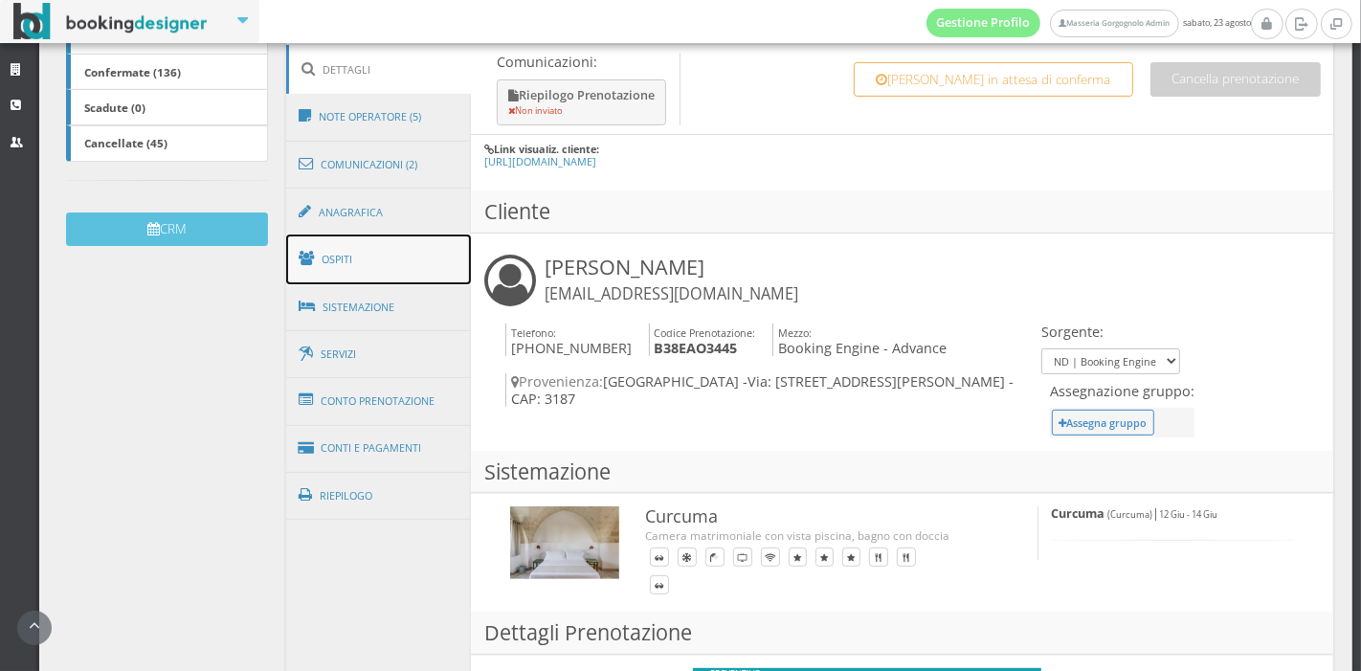
click at [373, 254] on link "Ospiti" at bounding box center [379, 260] width 186 height 50
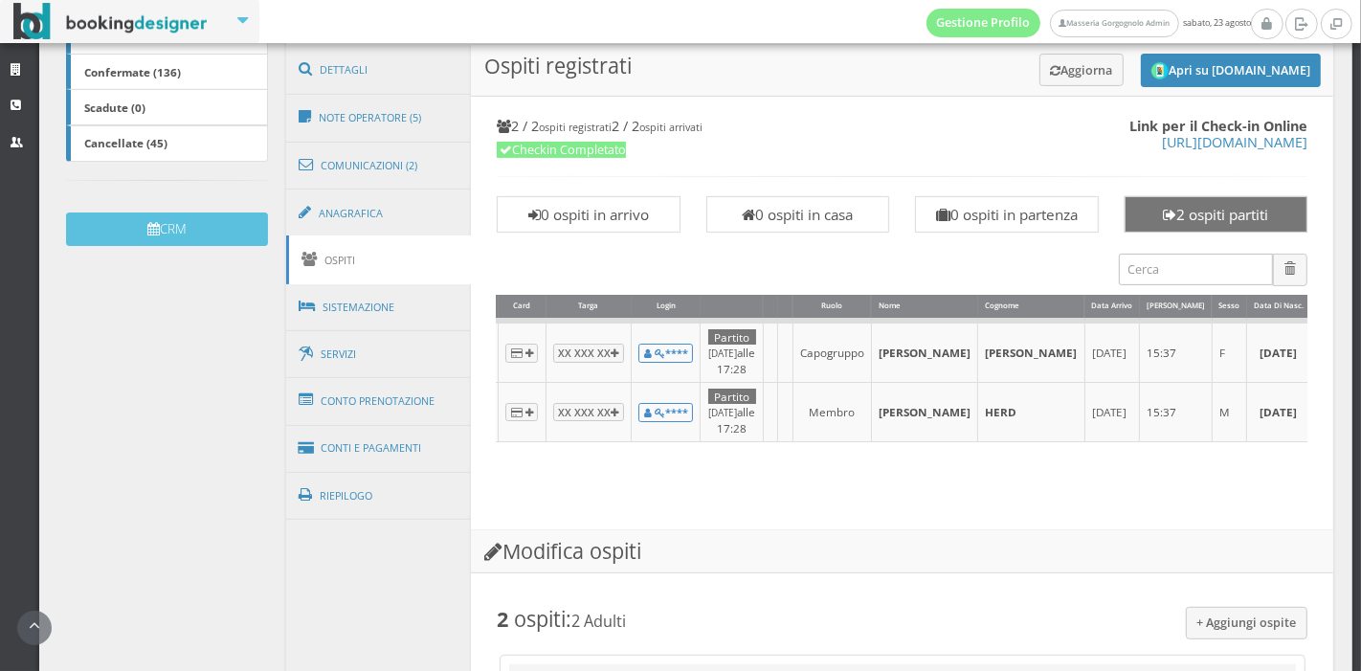
scroll to position [498, 0]
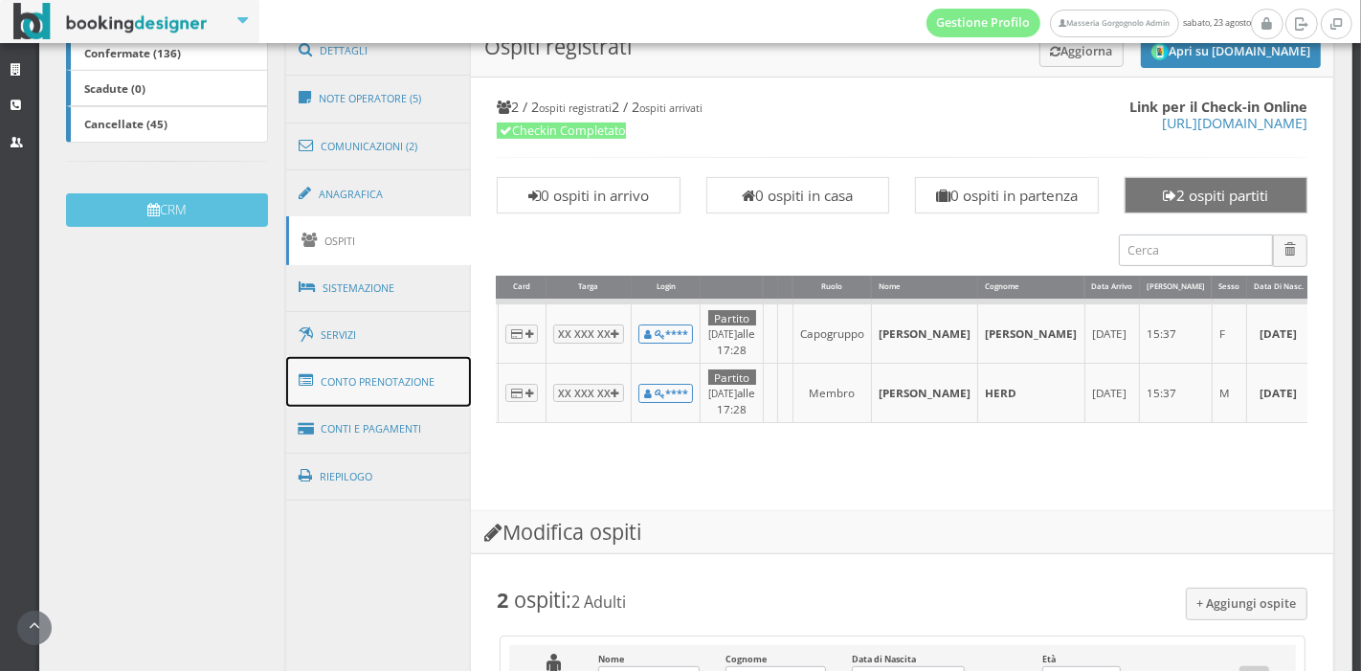
click at [389, 379] on link "Conto Prenotazione" at bounding box center [379, 382] width 186 height 50
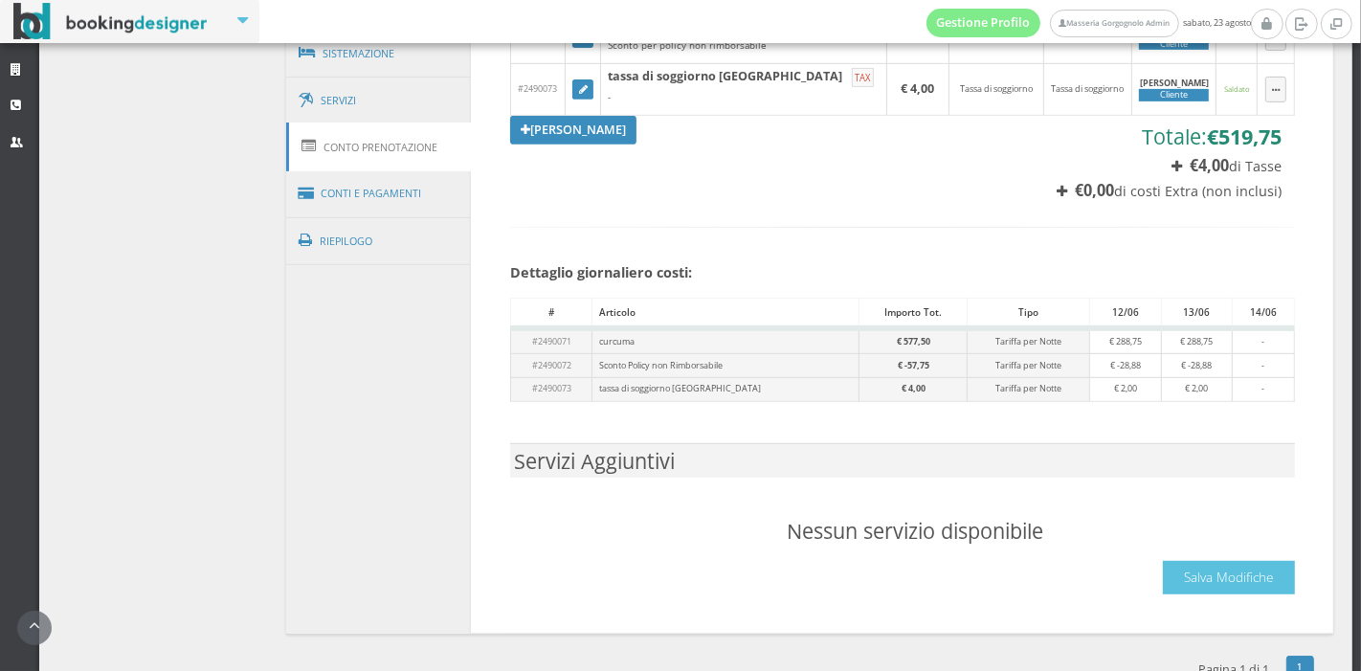
scroll to position [760, 0]
click at [436, 183] on link "Conti e Pagamenti" at bounding box center [379, 193] width 186 height 49
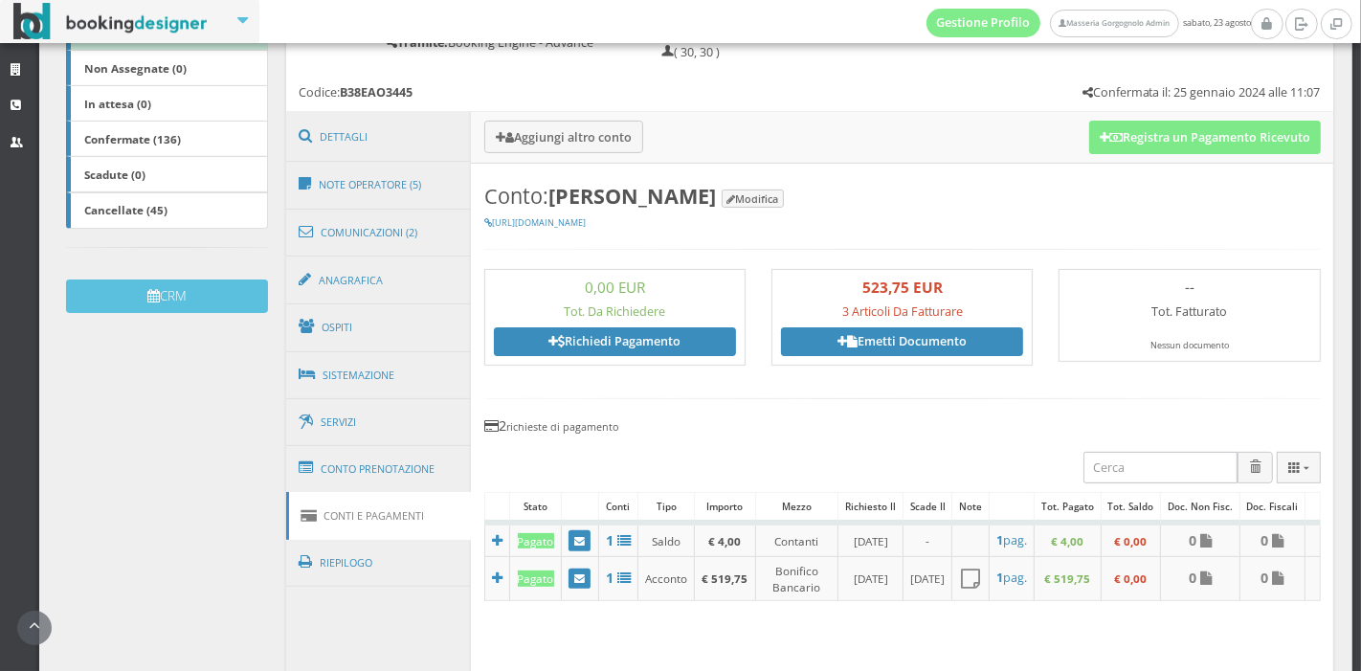
scroll to position [417, 0]
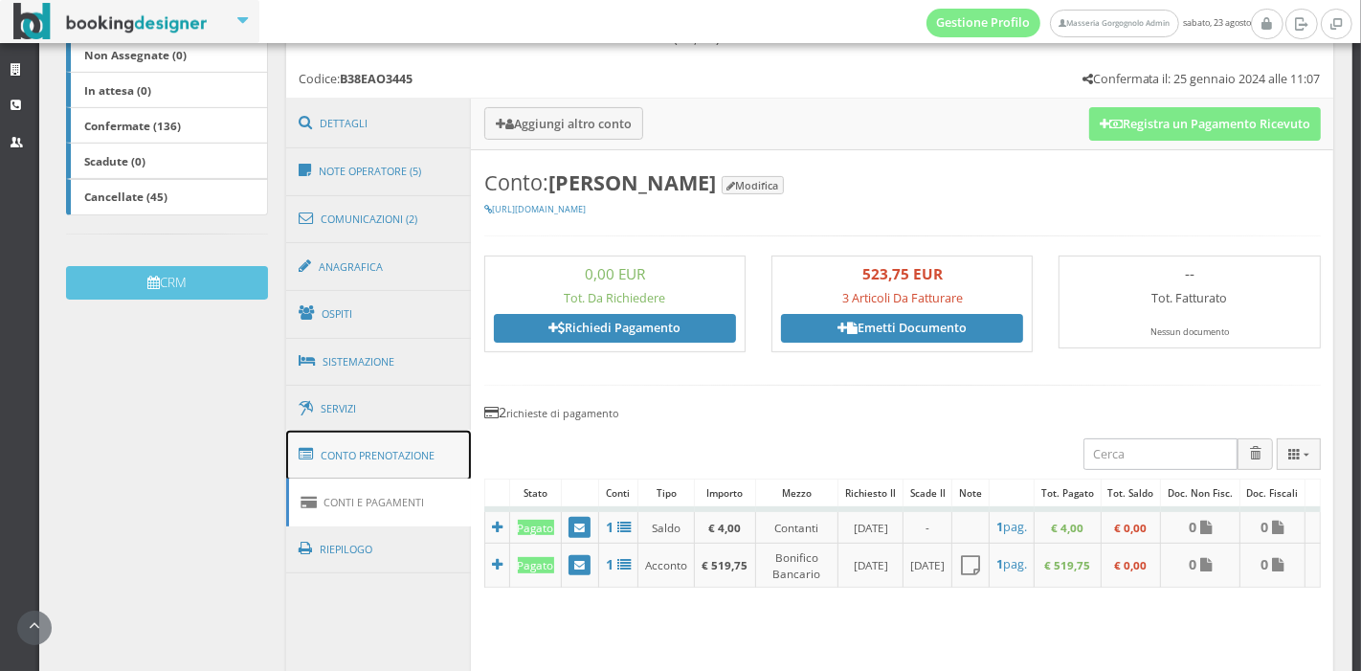
click at [404, 438] on link "Conto Prenotazione" at bounding box center [379, 456] width 186 height 50
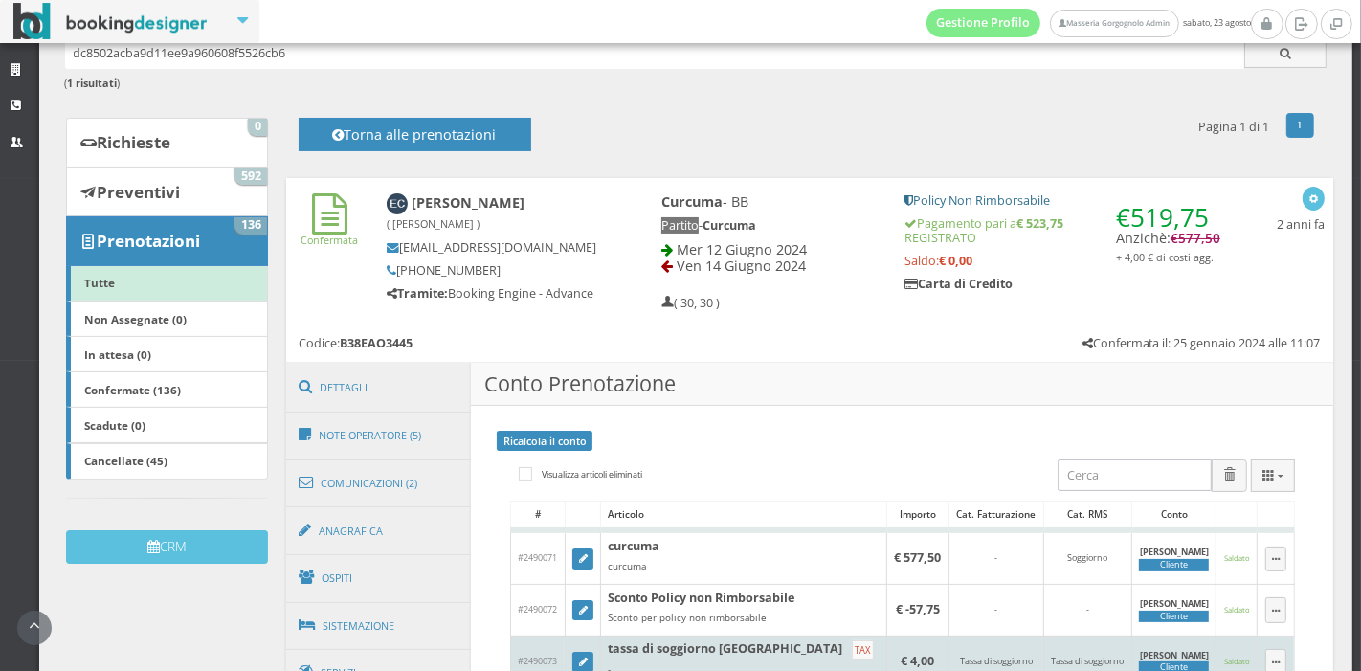
scroll to position [122, 0]
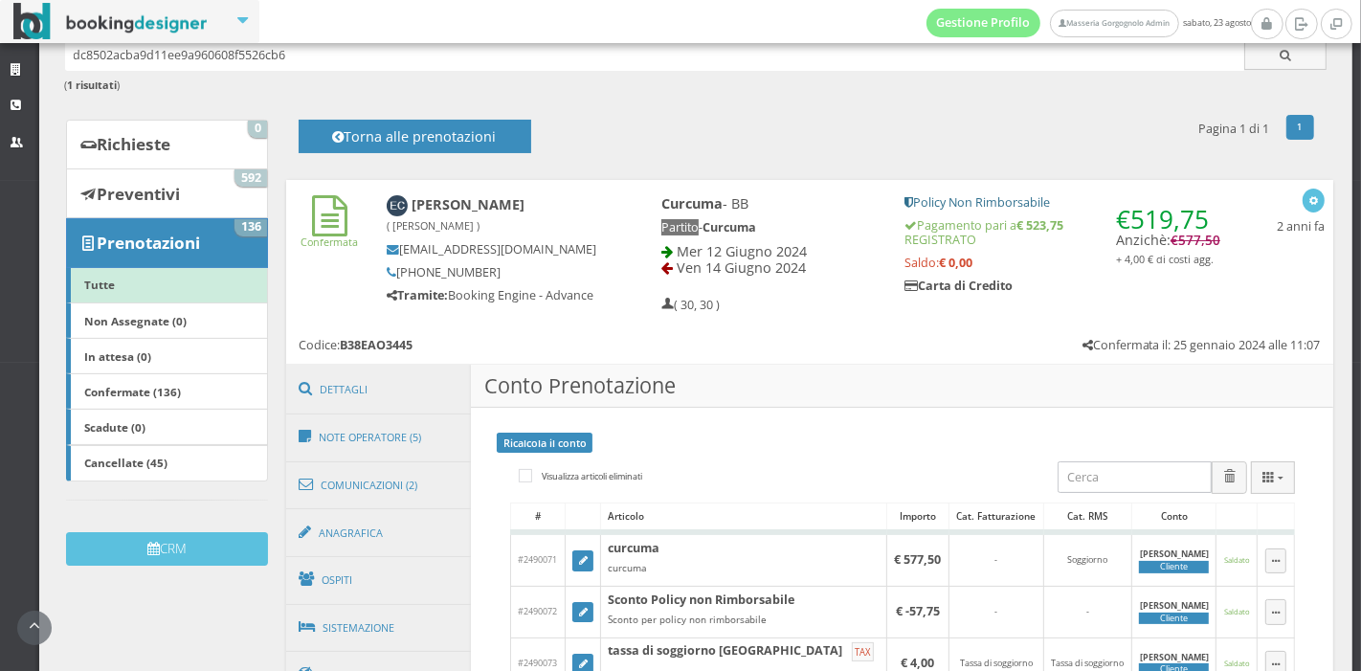
drag, startPoint x: 411, startPoint y: 201, endPoint x: 495, endPoint y: 209, distance: 84.6
click at [495, 209] on b "Emily Carter ( carter emily faith )" at bounding box center [456, 214] width 139 height 38
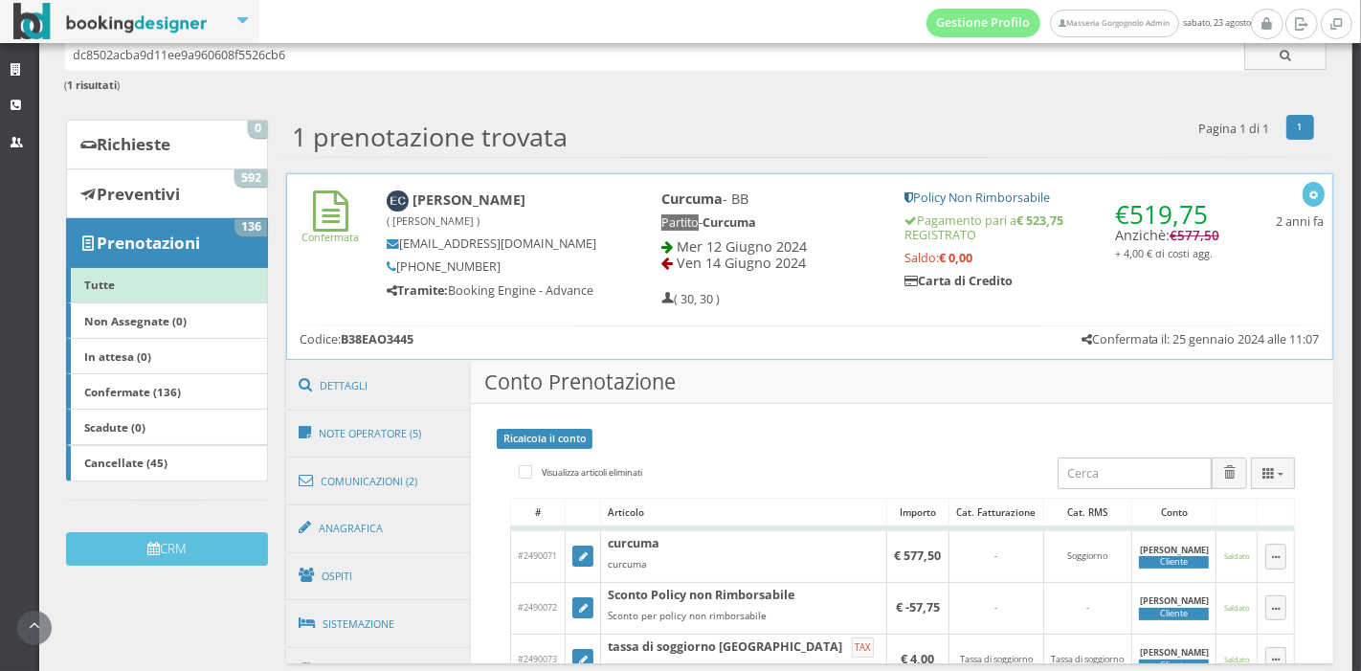
scroll to position [27, 0]
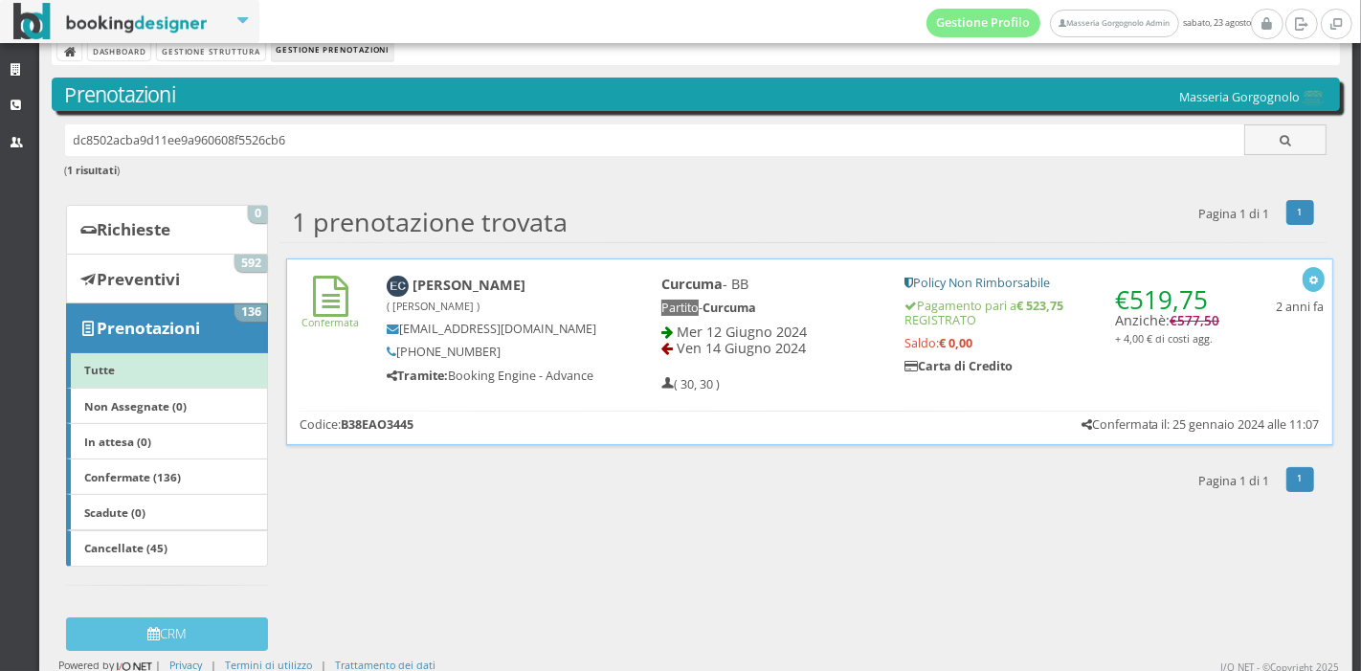
copy b "Emily Carter"
click at [756, 300] on b "Curcuma" at bounding box center [730, 308] width 54 height 16
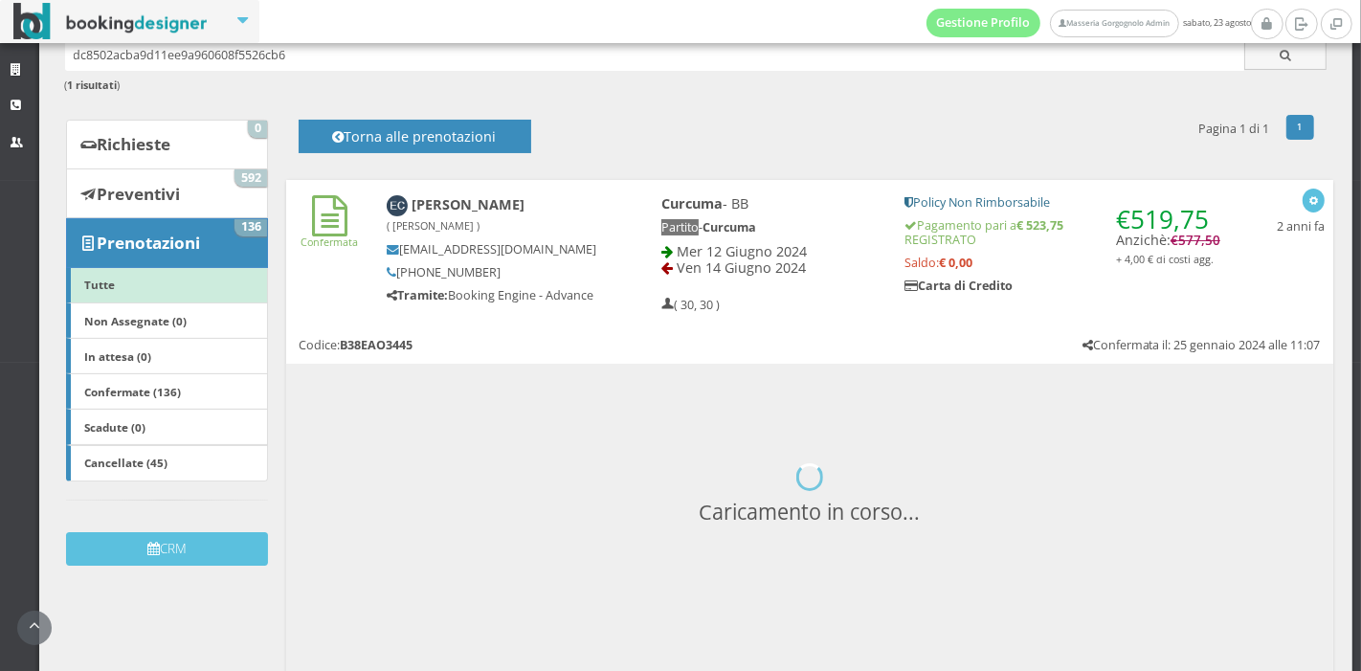
scroll to position [248, 0]
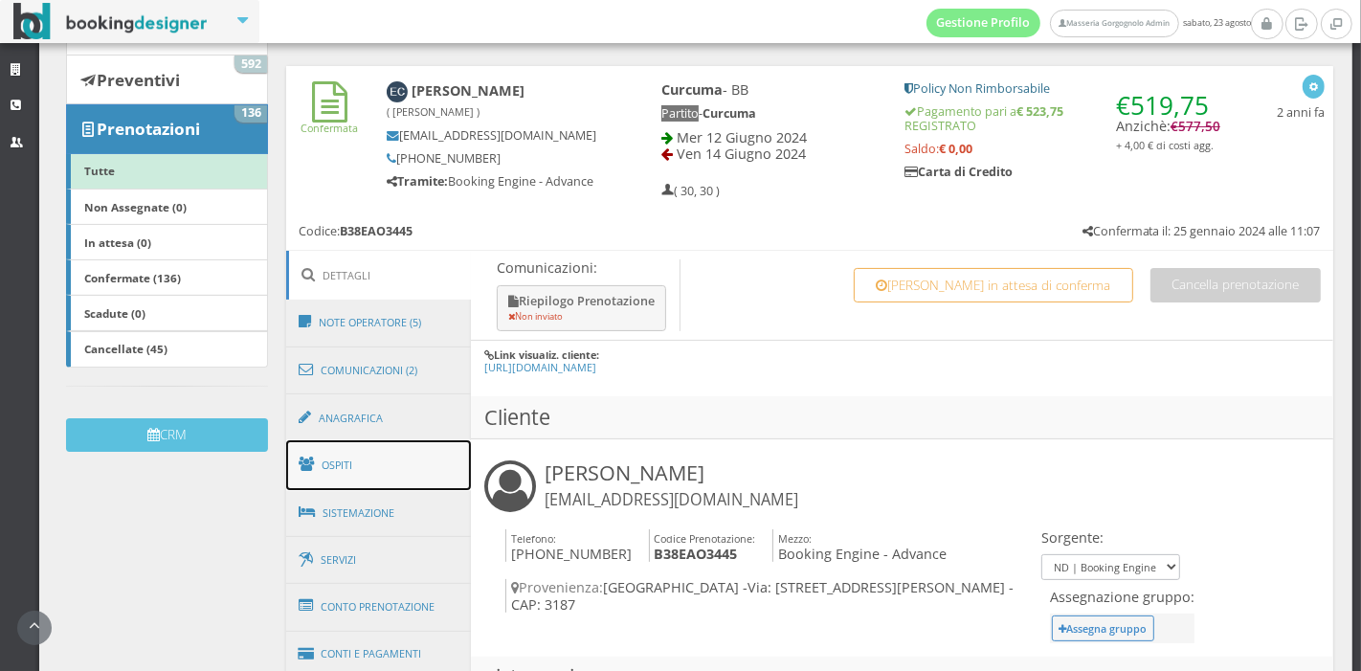
click at [392, 441] on link "Ospiti" at bounding box center [379, 465] width 186 height 50
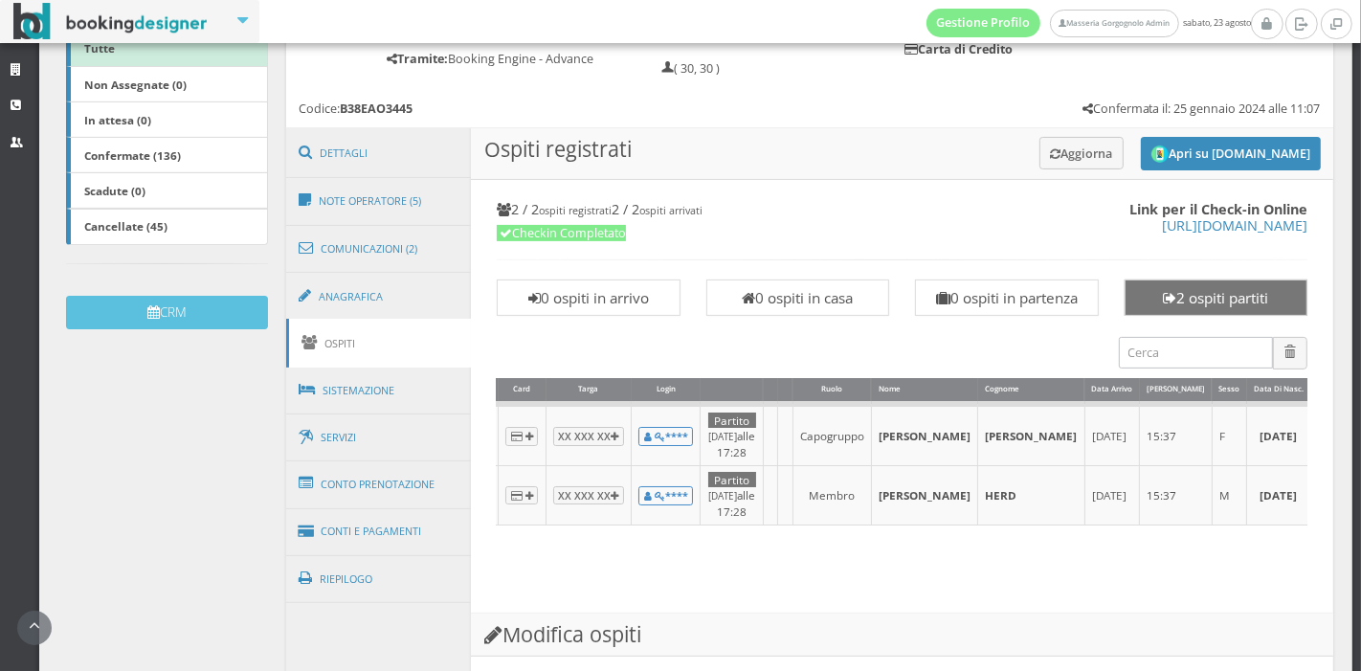
scroll to position [385, 0]
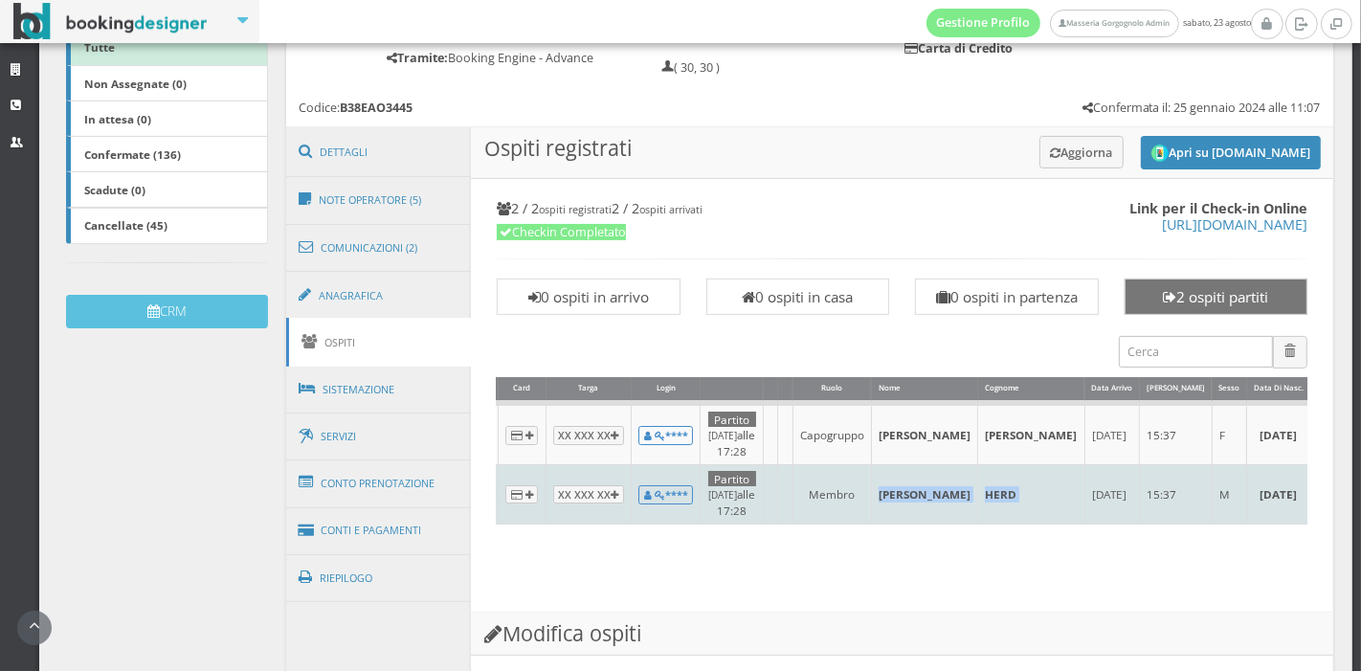
drag, startPoint x: 875, startPoint y: 484, endPoint x: 977, endPoint y: 484, distance: 102.4
click at [977, 484] on tr "Completato XX XXX XX **** Partito 14/06/2024 alle 17:28 Membro JACK ROBERT HERD…" at bounding box center [897, 494] width 1077 height 59
copy tr "JACK ROBERT HERD"
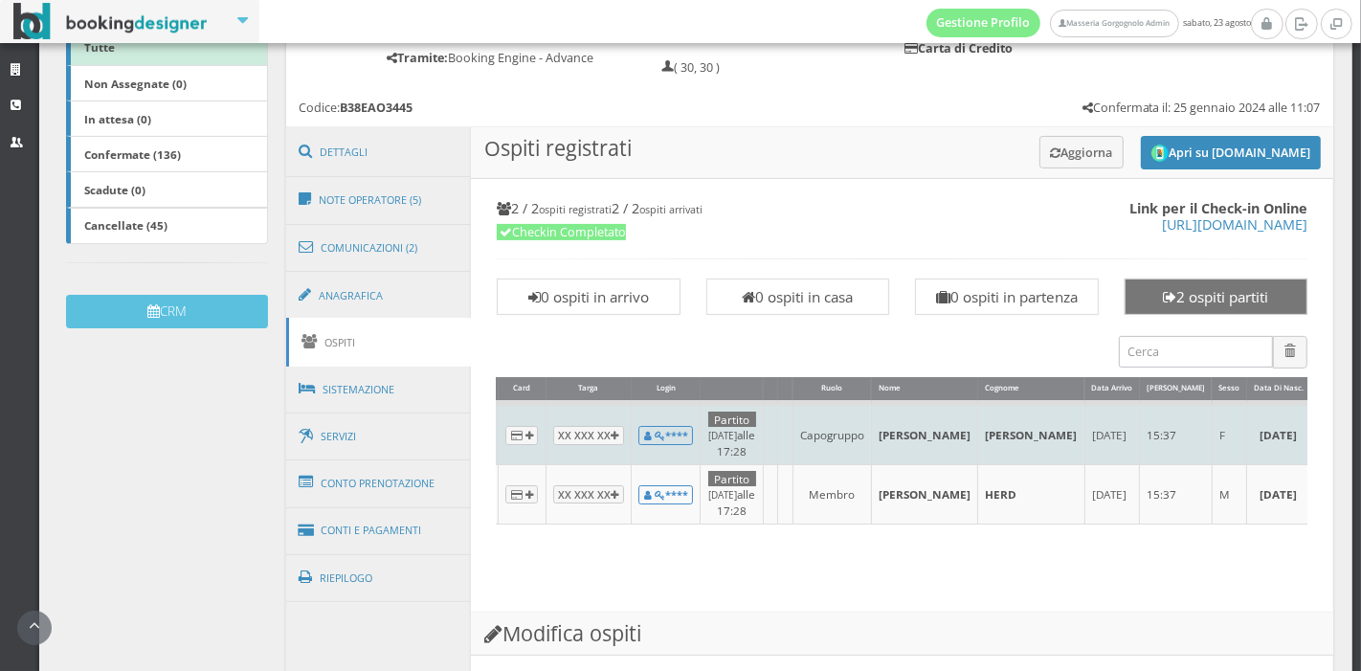
click at [879, 428] on td "emily faith" at bounding box center [924, 433] width 106 height 61
drag, startPoint x: 875, startPoint y: 426, endPoint x: 973, endPoint y: 445, distance: 99.5
click at [973, 445] on tr "Completato XX XXX XX **** Partito 14/06/2024 alle 17:28 Capogruppo emily faith …" at bounding box center [897, 433] width 1077 height 61
copy tr "emily faith carter"
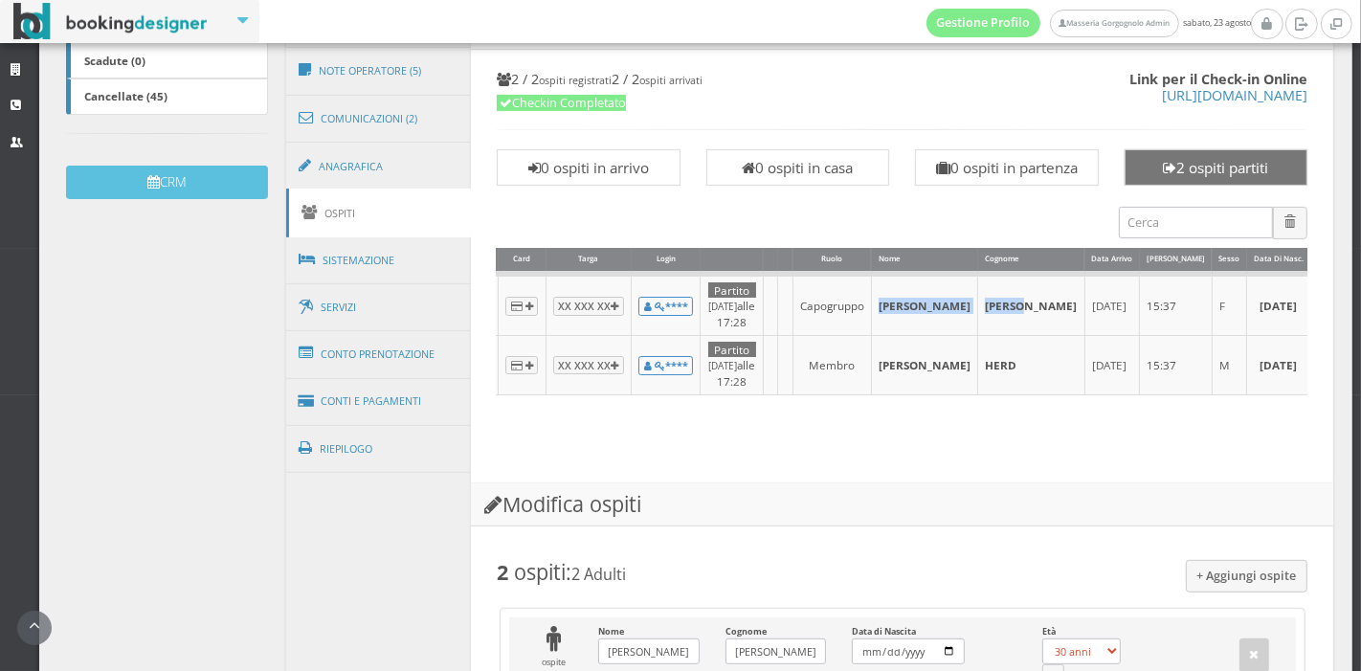
scroll to position [530, 0]
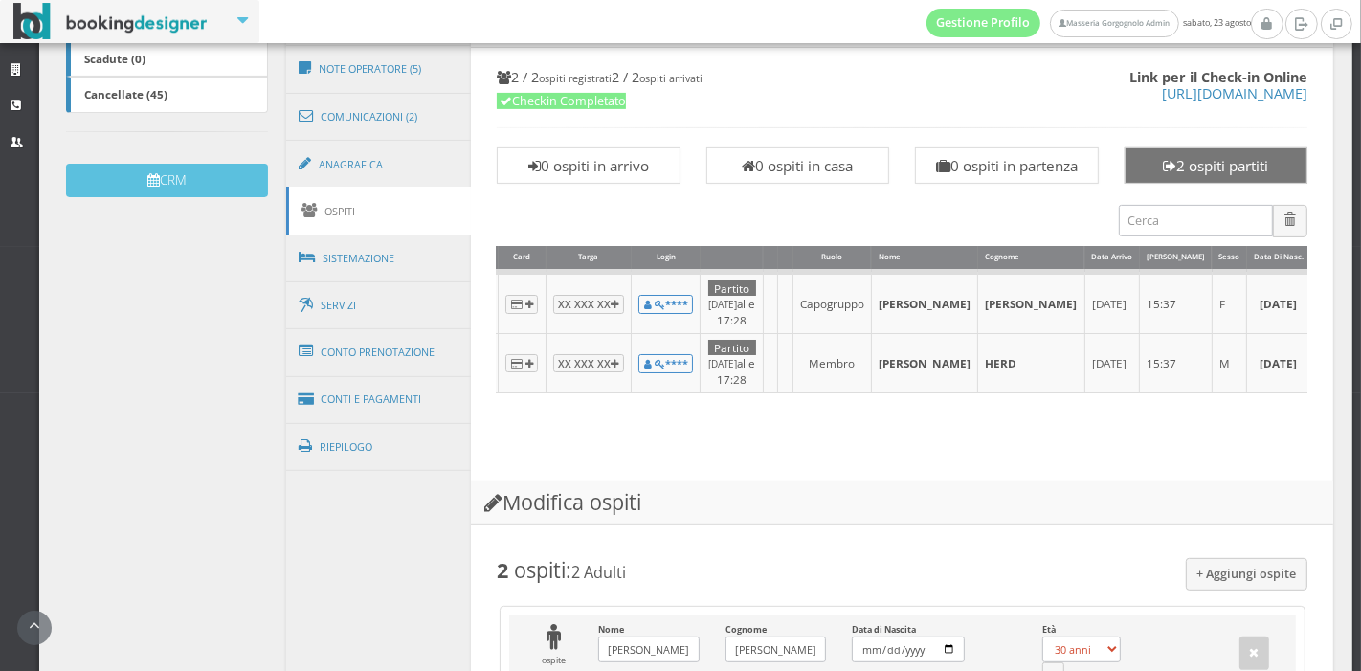
click at [888, 468] on div "Link per il Check-in Online https://online-check.in/?c=352067&e=B38EAO3445 2 / …" at bounding box center [902, 258] width 837 height 420
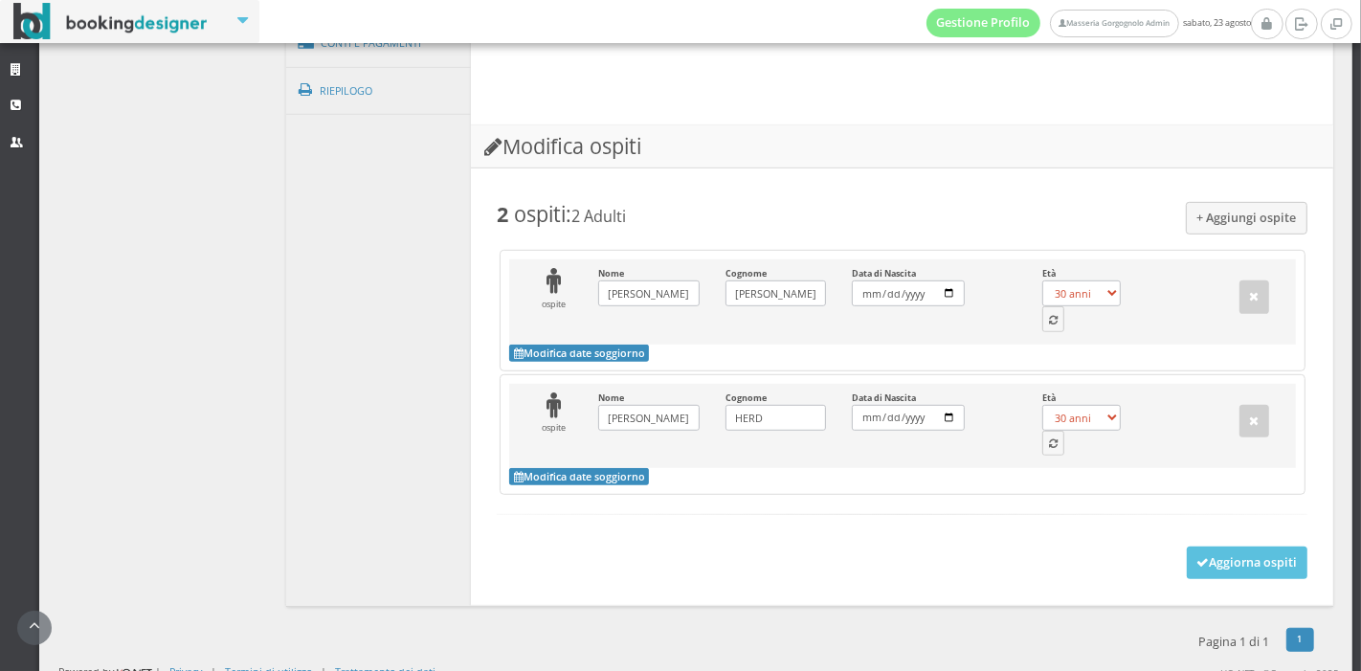
scroll to position [930, 0]
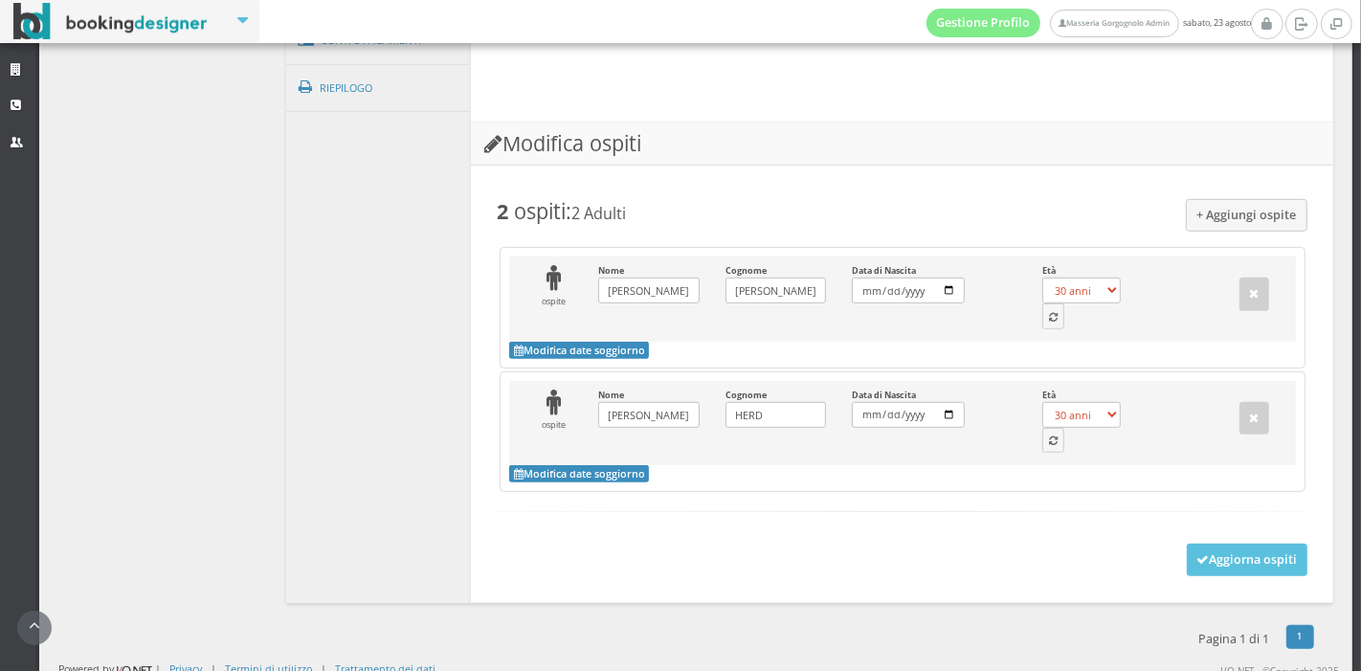
click at [1057, 328] on div "Età 0 anni 1 anno 2 anni 3 anni 4 anni 5 anni 6 anni 7 anni 8 anni 9 anni 10 an…" at bounding box center [1092, 296] width 126 height 63
click at [1051, 328] on button "button" at bounding box center [1053, 315] width 23 height 25
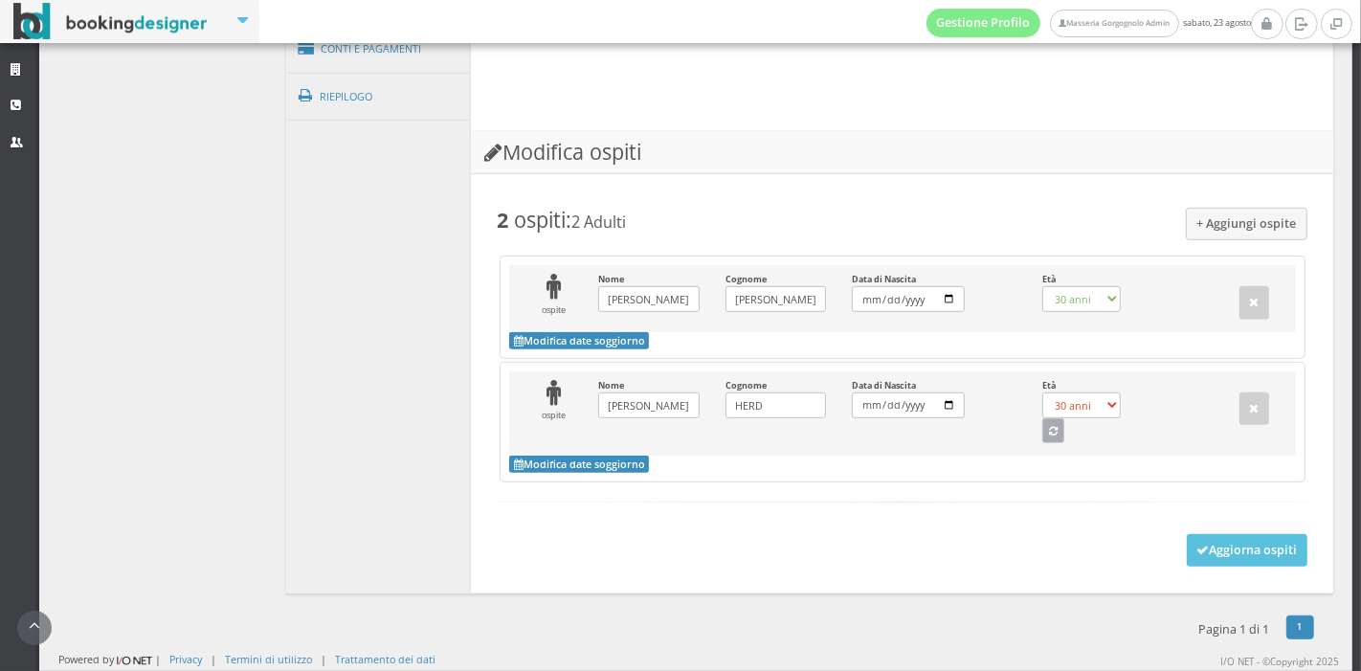
select select "28"
click at [1049, 437] on icon "button" at bounding box center [1053, 432] width 9 height 11
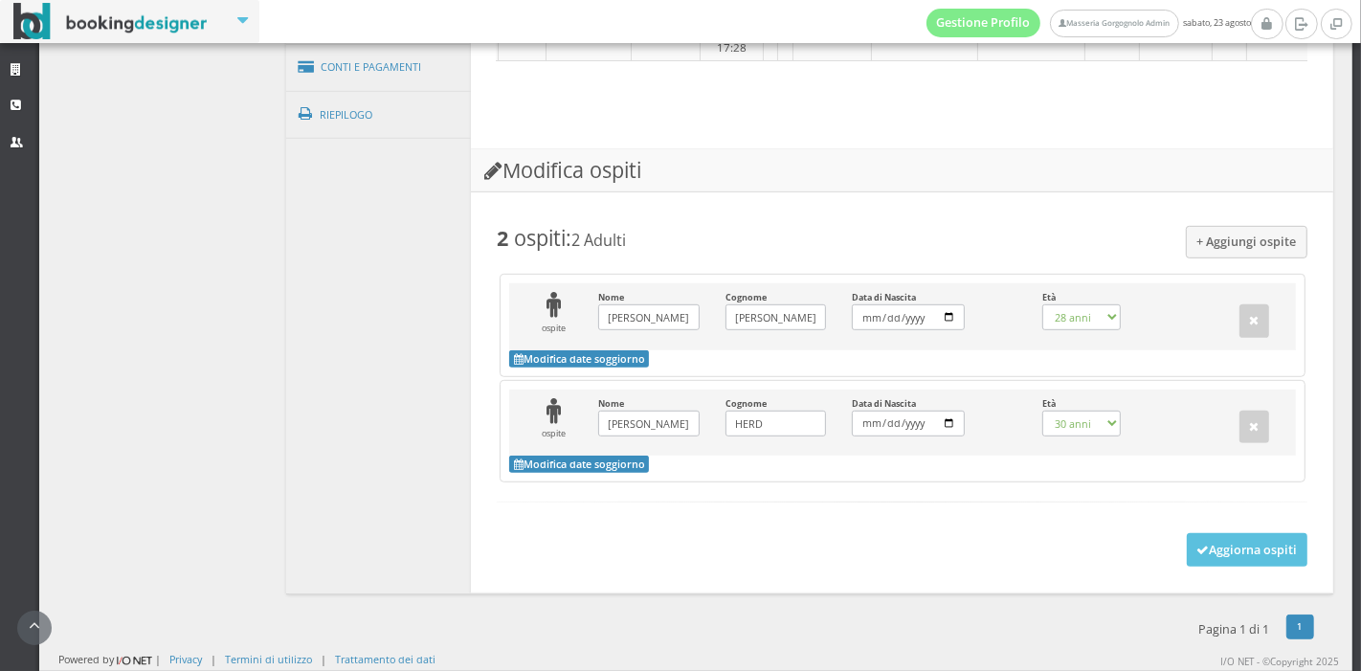
scroll to position [915, 0]
select select "32"
click at [1192, 546] on button "Aggiorna ospiti" at bounding box center [1248, 549] width 122 height 33
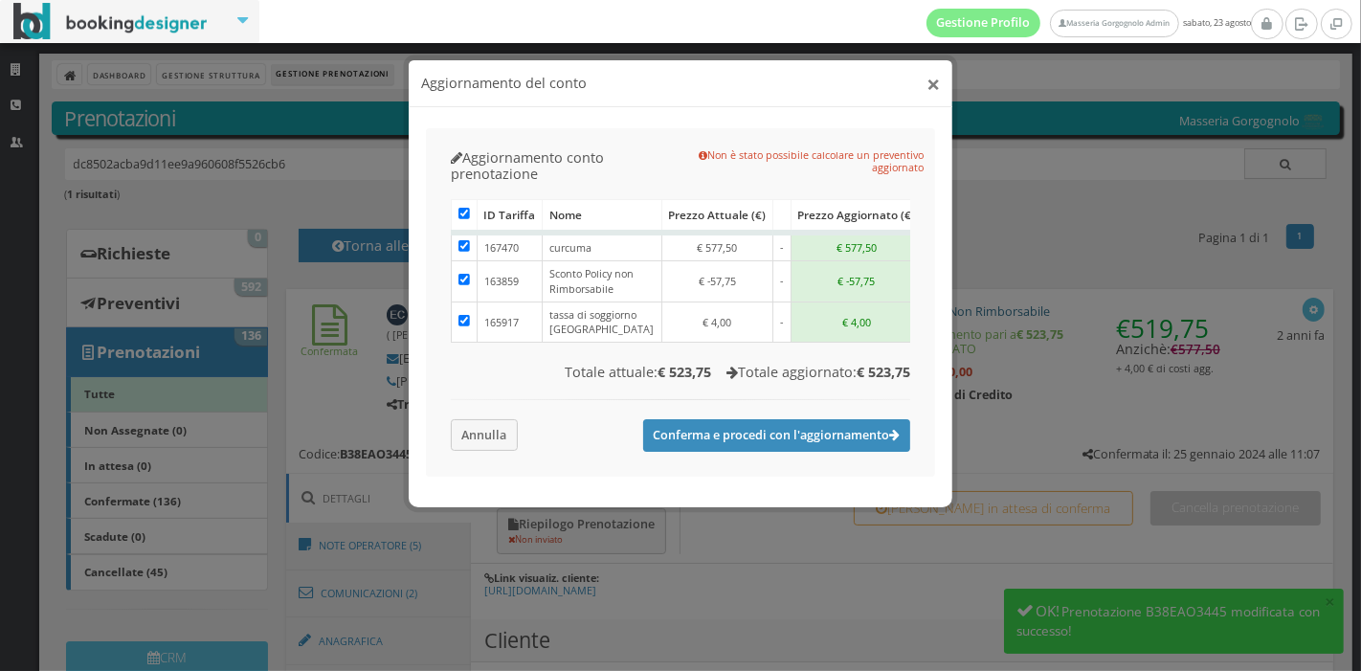
click at [935, 78] on button "×" at bounding box center [933, 84] width 13 height 24
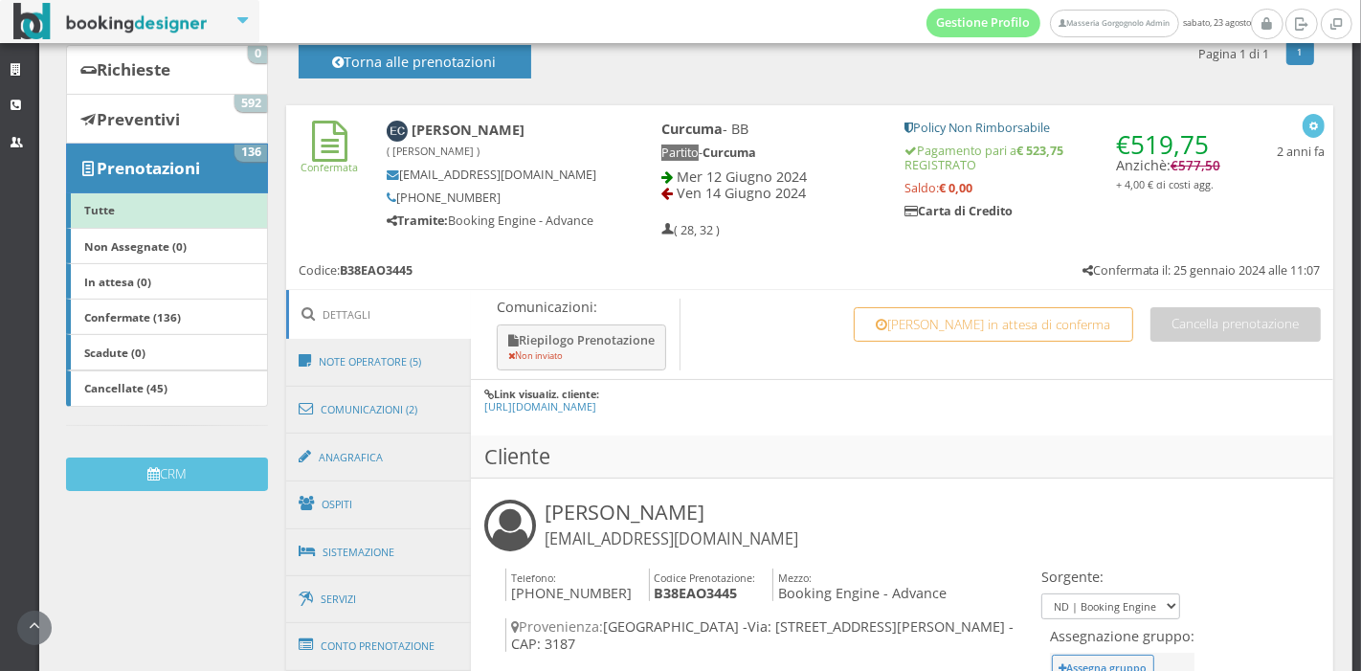
scroll to position [208, 0]
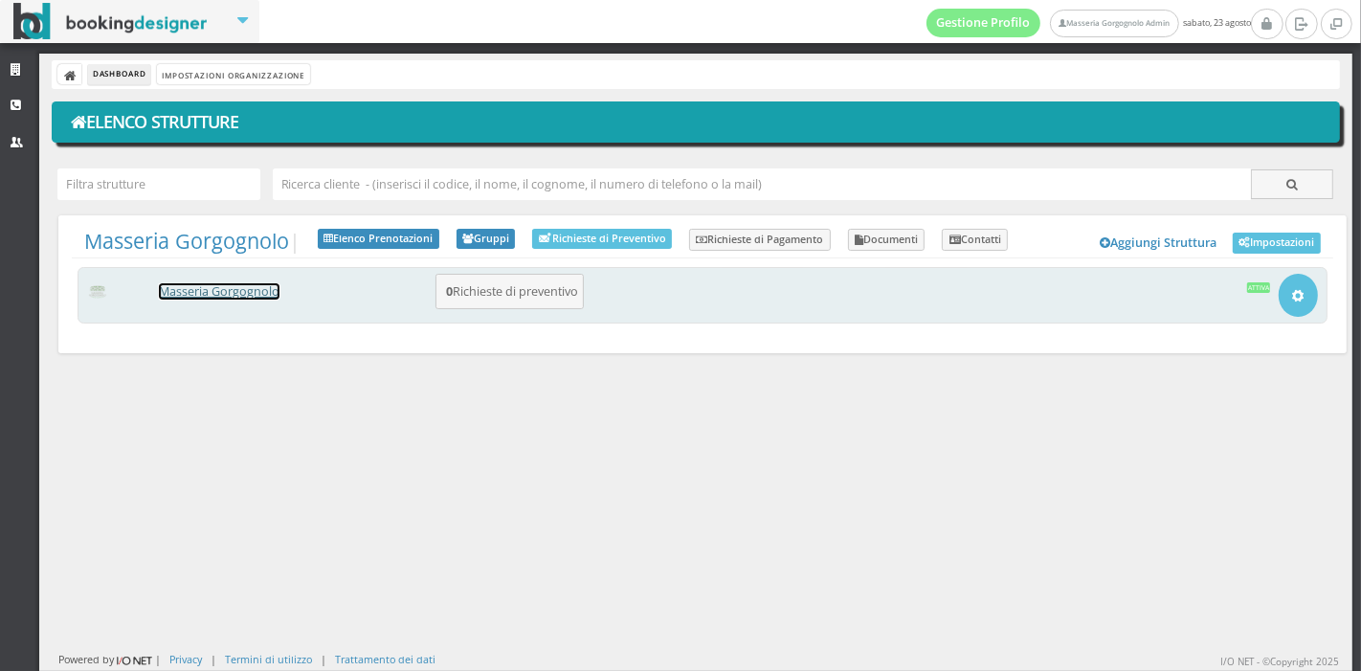
click at [194, 285] on link "Masseria Gorgognolo" at bounding box center [219, 291] width 121 height 16
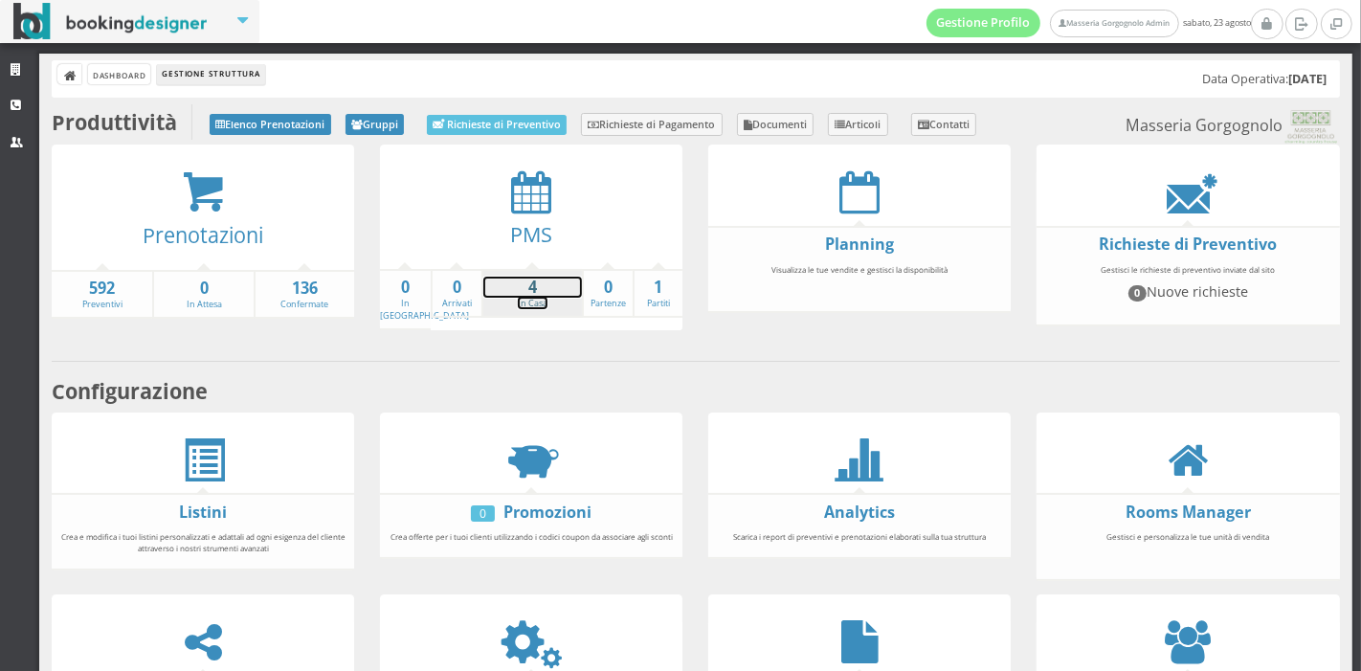
click at [544, 289] on strong "4" at bounding box center [532, 288] width 99 height 22
